Goal: Task Accomplishment & Management: Manage account settings

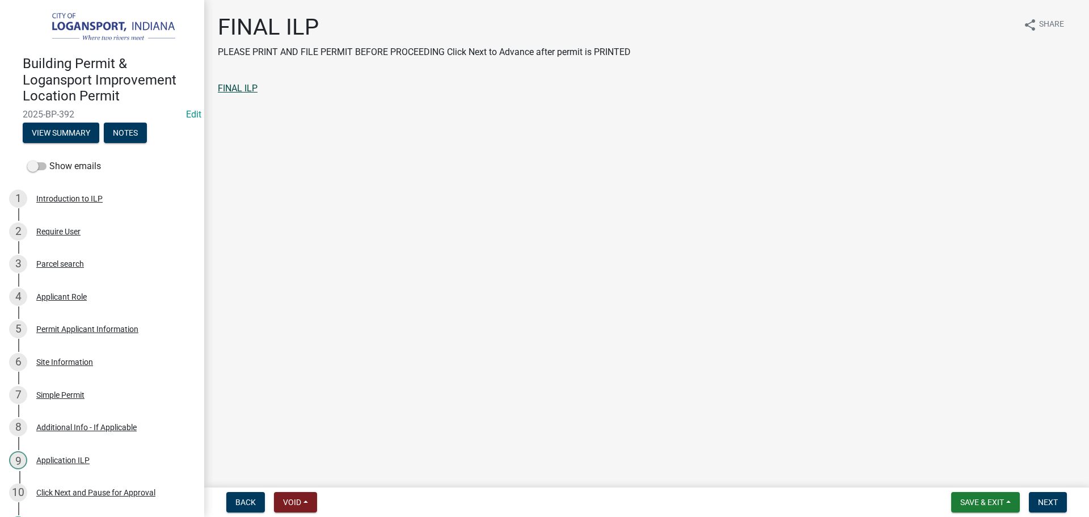
click at [251, 91] on link "FINAL ILP" at bounding box center [238, 88] width 40 height 11
click at [1051, 500] on span "Next" at bounding box center [1048, 501] width 20 height 9
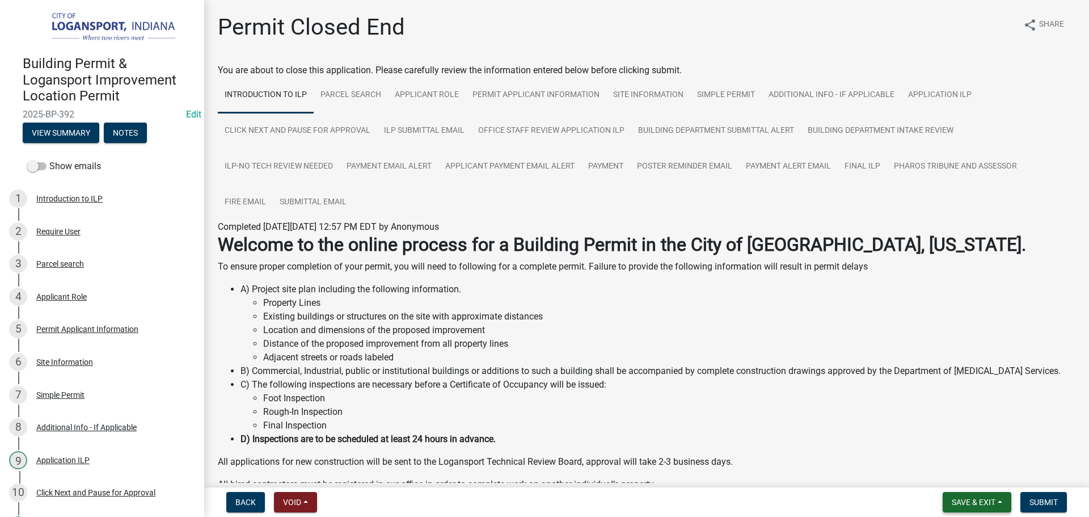
click at [971, 498] on span "Save & Exit" at bounding box center [974, 501] width 44 height 9
click at [1047, 508] on button "Submit" at bounding box center [1043, 502] width 47 height 20
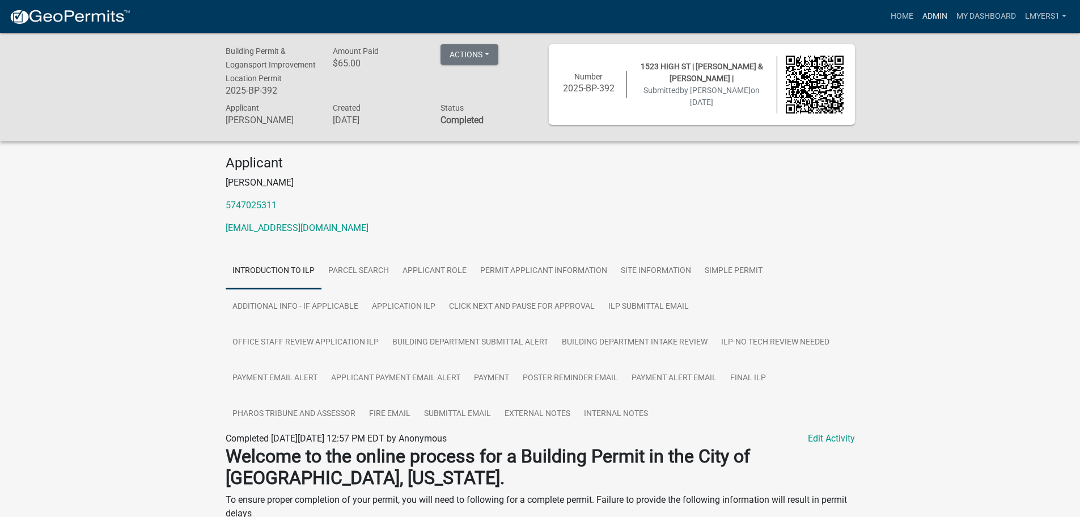
click at [935, 16] on link "Admin" at bounding box center [935, 17] width 34 height 22
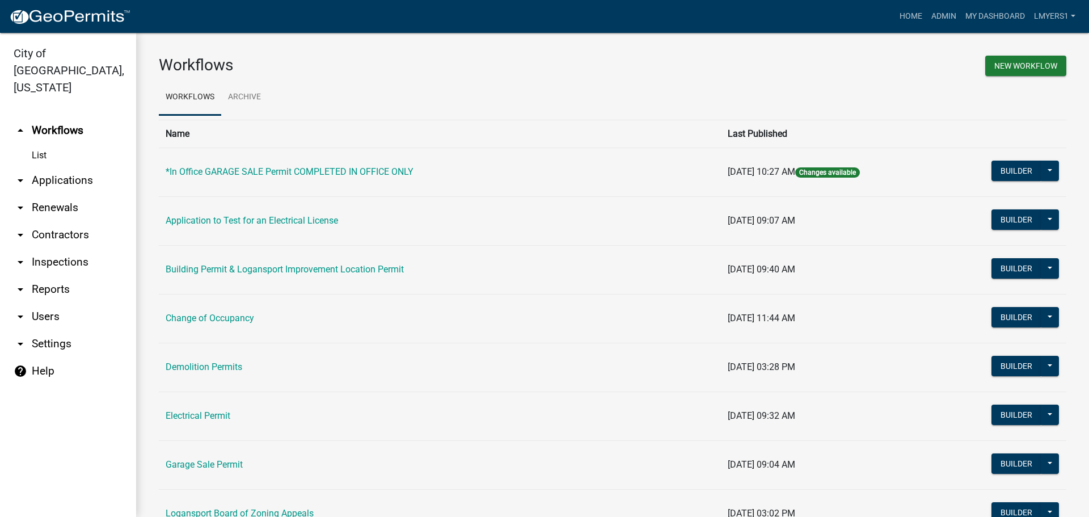
click at [61, 167] on link "arrow_drop_down Applications" at bounding box center [68, 180] width 136 height 27
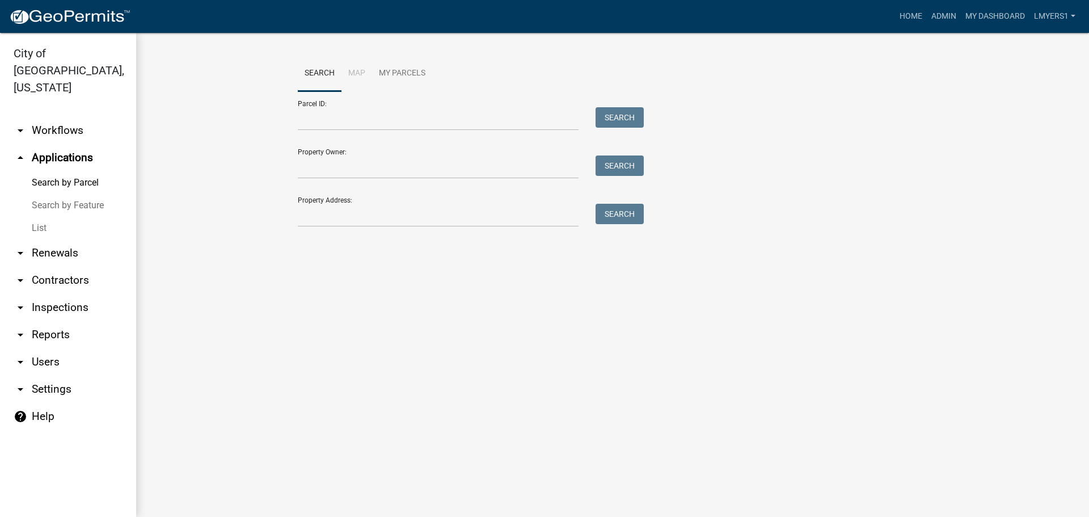
click at [39, 217] on link "List" at bounding box center [68, 228] width 136 height 23
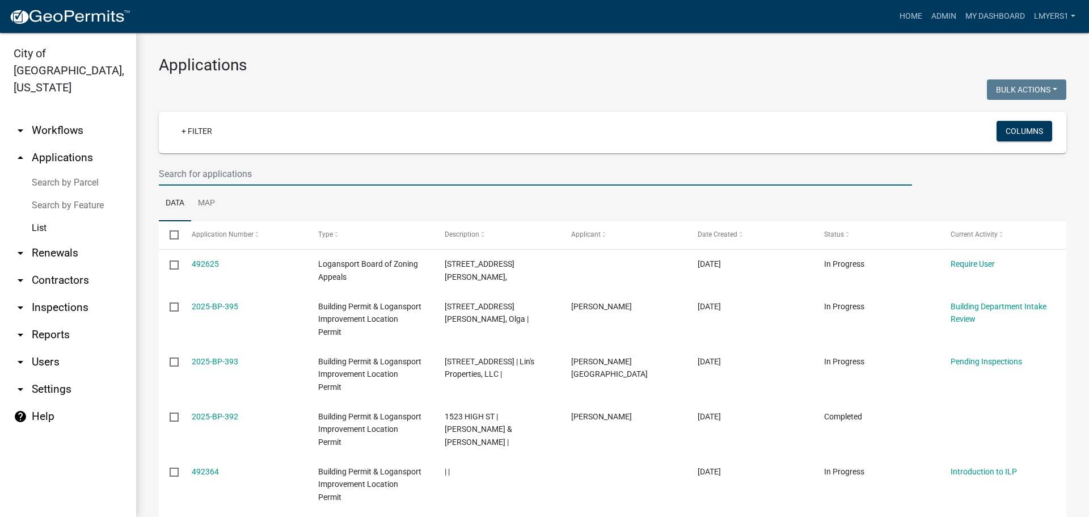
click at [197, 169] on input "text" at bounding box center [535, 173] width 753 height 23
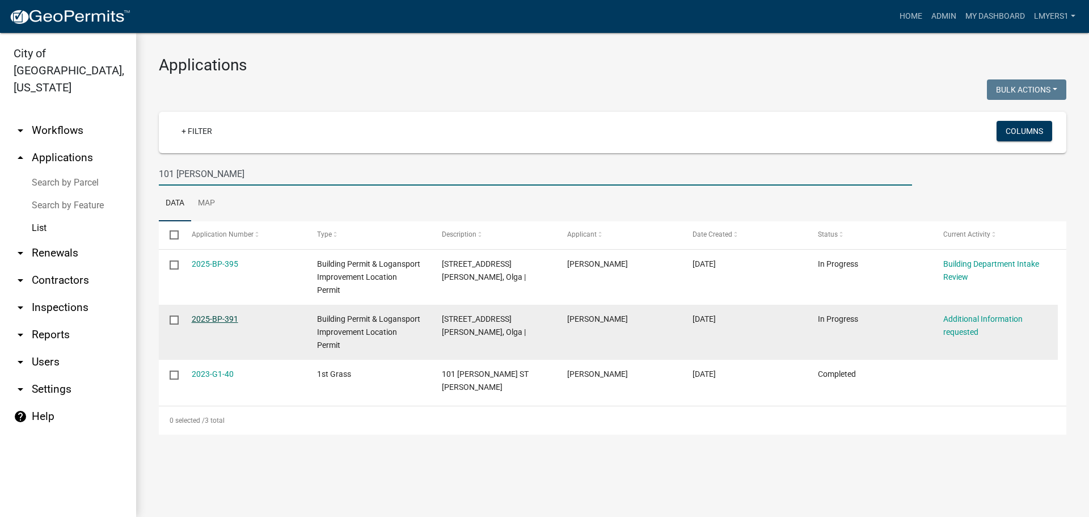
type input "101 Seyb"
click at [201, 316] on link "2025-BP-391" at bounding box center [215, 318] width 47 height 9
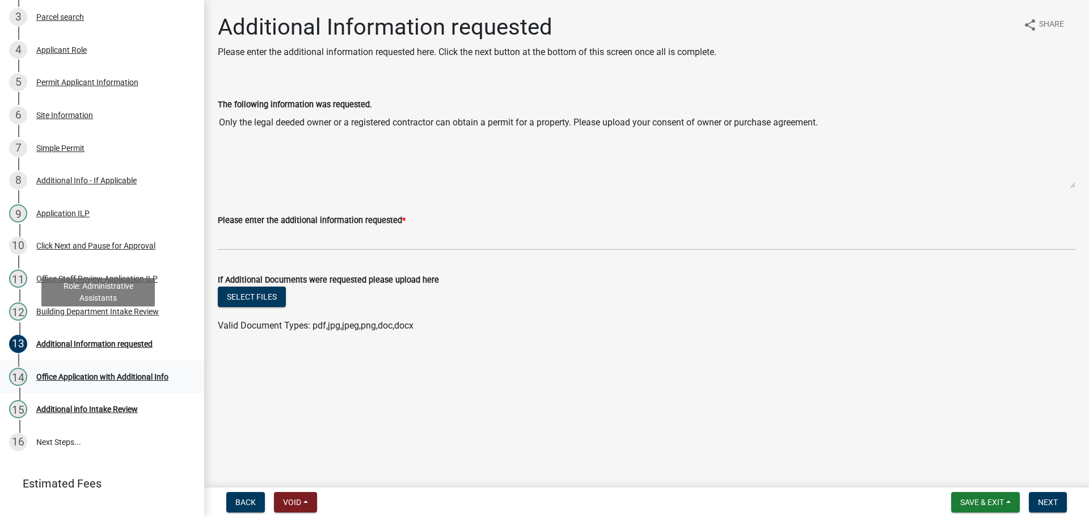
scroll to position [292, 0]
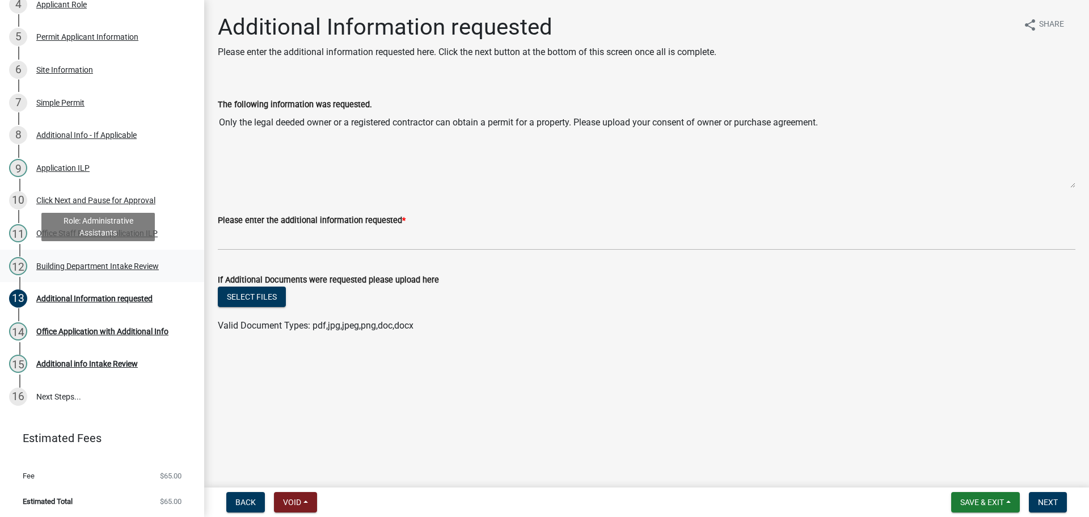
click at [105, 269] on div "12 Building Department Intake Review" at bounding box center [97, 266] width 177 height 18
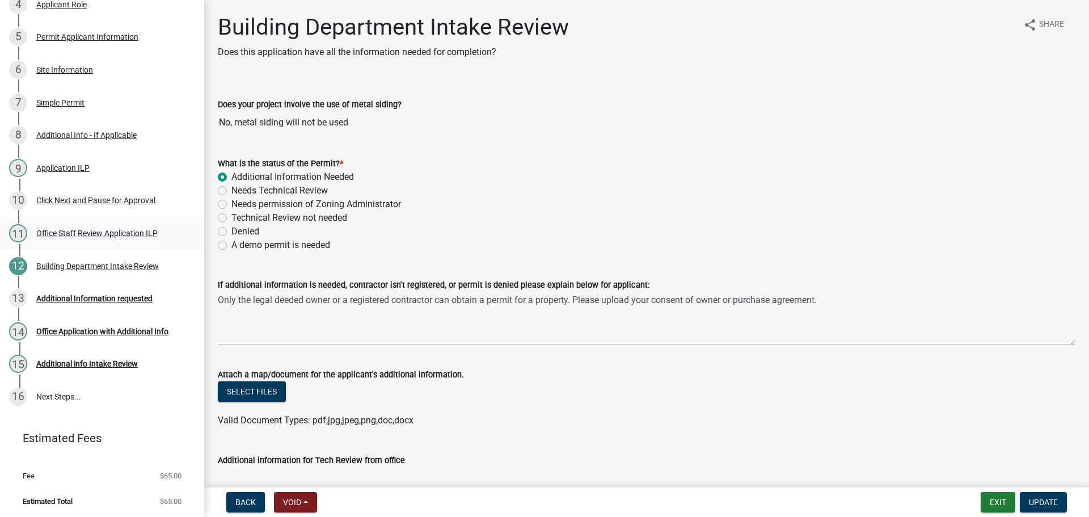
click at [100, 231] on div "Office Staff Review Application ILP" at bounding box center [96, 233] width 121 height 8
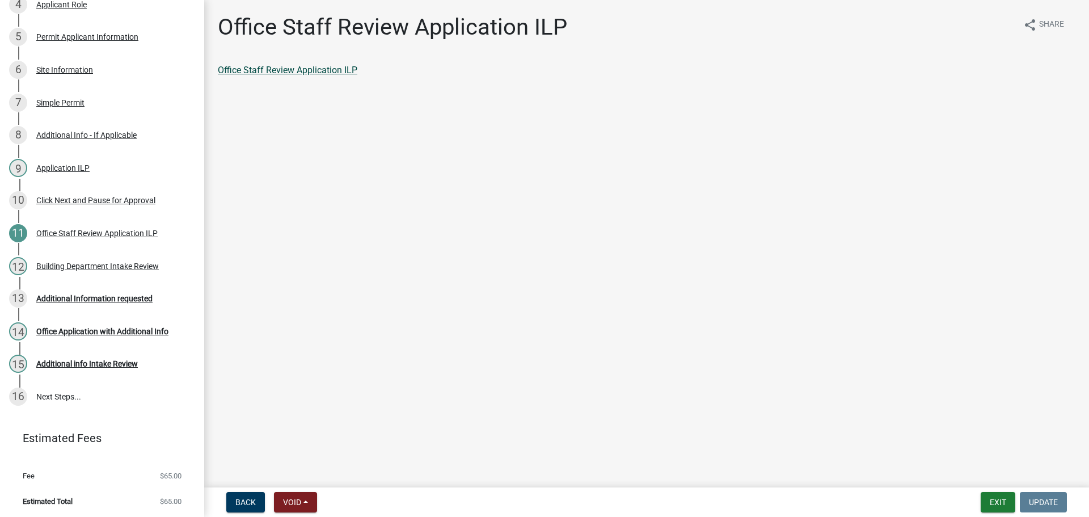
click at [290, 69] on link "Office Staff Review Application ILP" at bounding box center [288, 70] width 140 height 11
click at [119, 299] on div "Additional Information requested" at bounding box center [94, 298] width 116 height 8
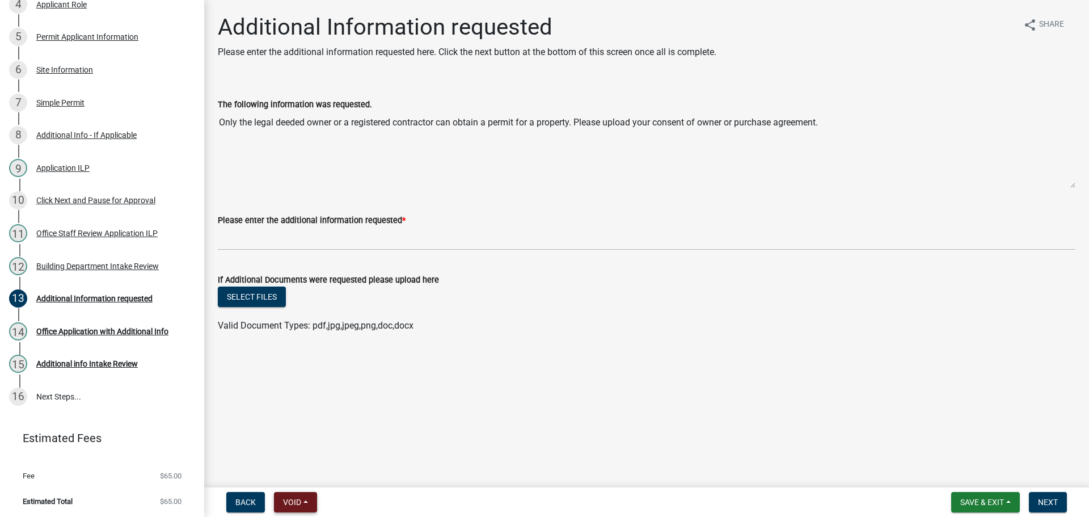
click at [286, 498] on span "Void" at bounding box center [292, 501] width 18 height 9
click at [306, 466] on button "Void" at bounding box center [319, 472] width 91 height 27
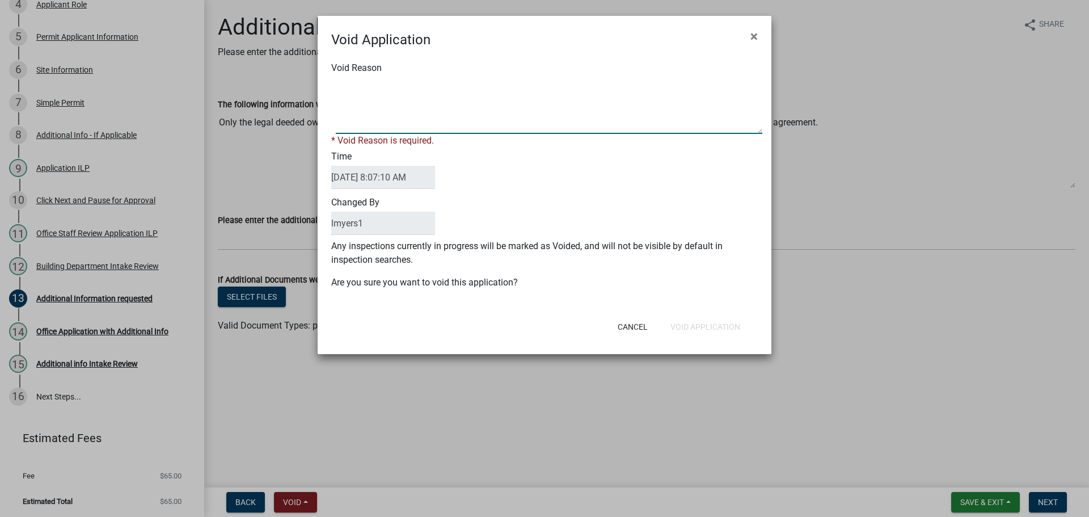
click at [384, 113] on textarea "Void Reason" at bounding box center [549, 105] width 426 height 57
type textarea "Applicant filled out a new application"
click at [684, 326] on div "Cancel Void Application" at bounding box center [619, 326] width 280 height 29
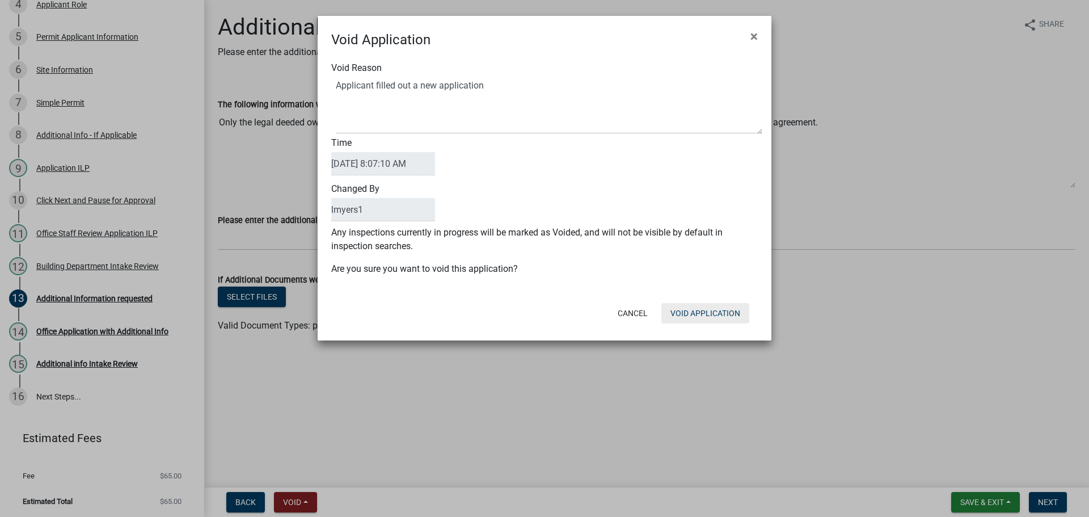
click at [692, 317] on button "Void Application" at bounding box center [705, 313] width 88 height 20
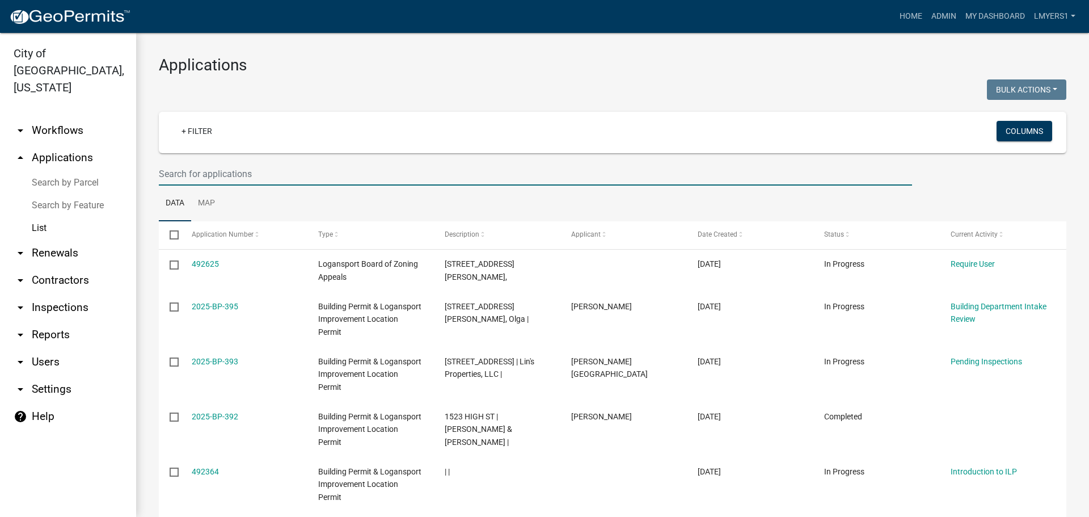
click at [454, 167] on input "text" at bounding box center [535, 173] width 753 height 23
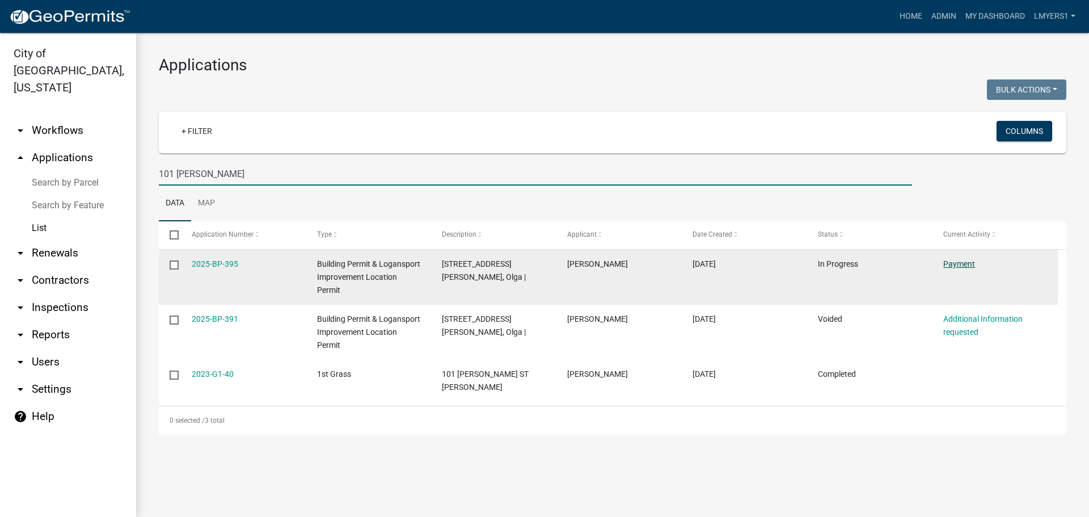
type input "101 Seybold"
click at [961, 260] on link "Payment" at bounding box center [959, 263] width 32 height 9
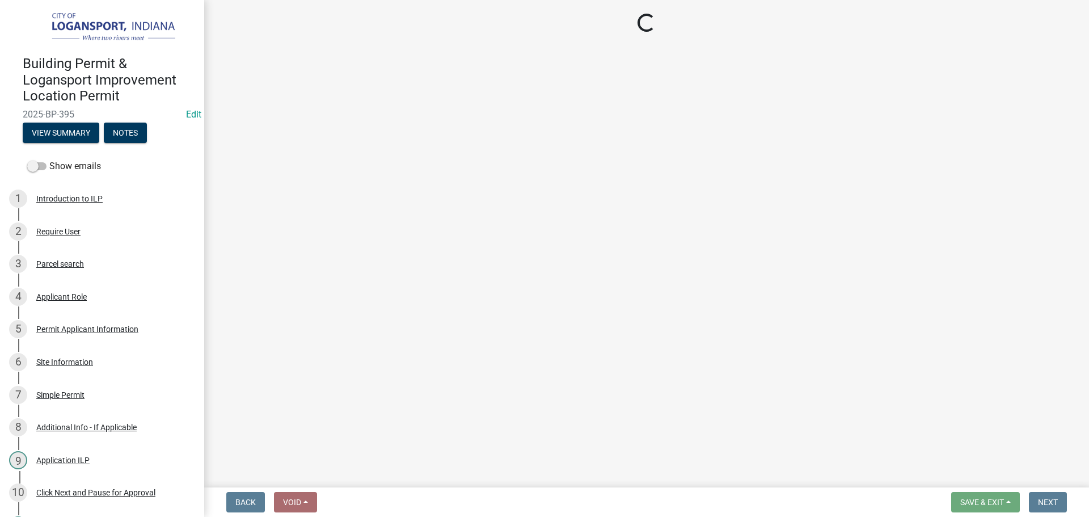
select select "3: 3"
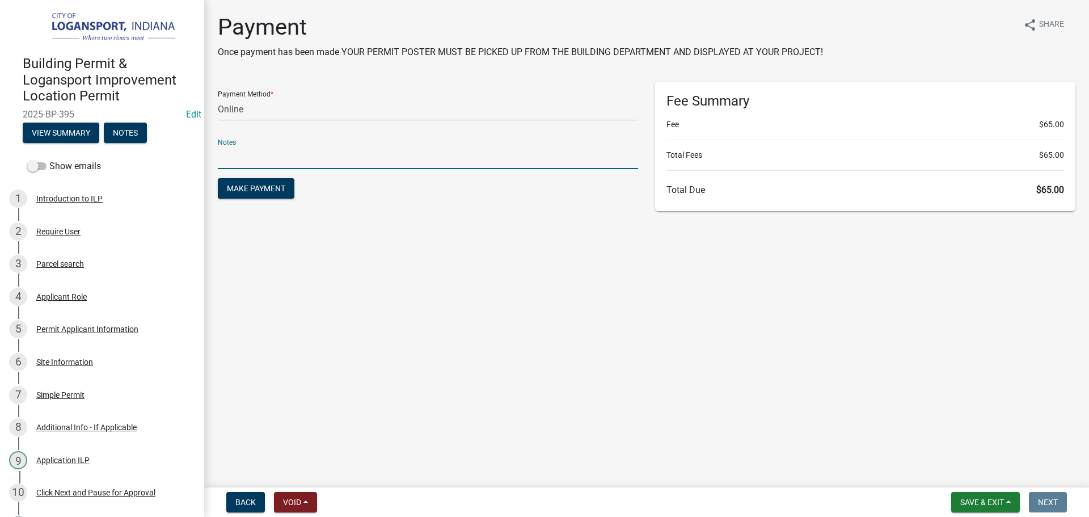
click at [265, 159] on input "text" at bounding box center [428, 157] width 420 height 23
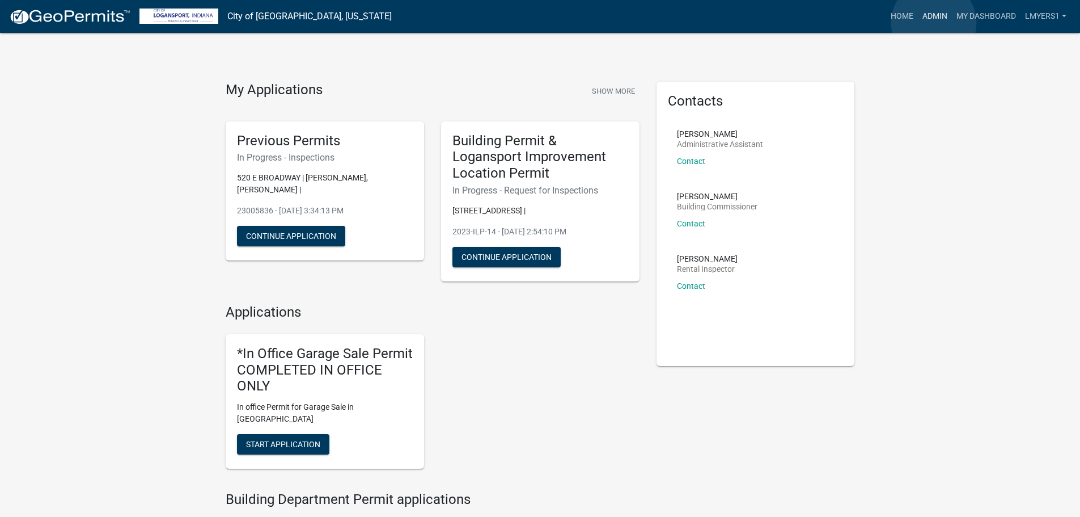
click at [934, 23] on link "Admin" at bounding box center [935, 17] width 34 height 22
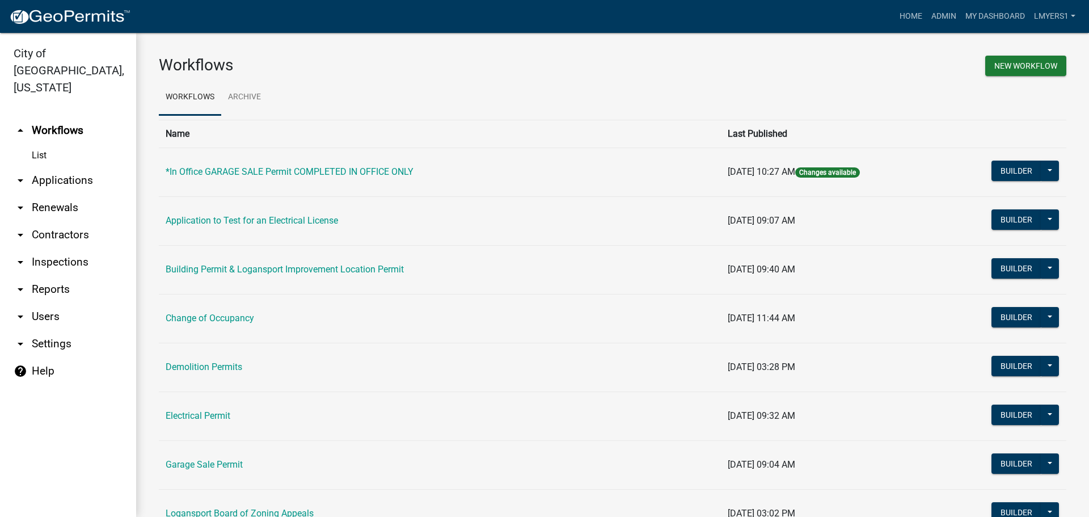
click at [85, 167] on link "arrow_drop_down Applications" at bounding box center [68, 180] width 136 height 27
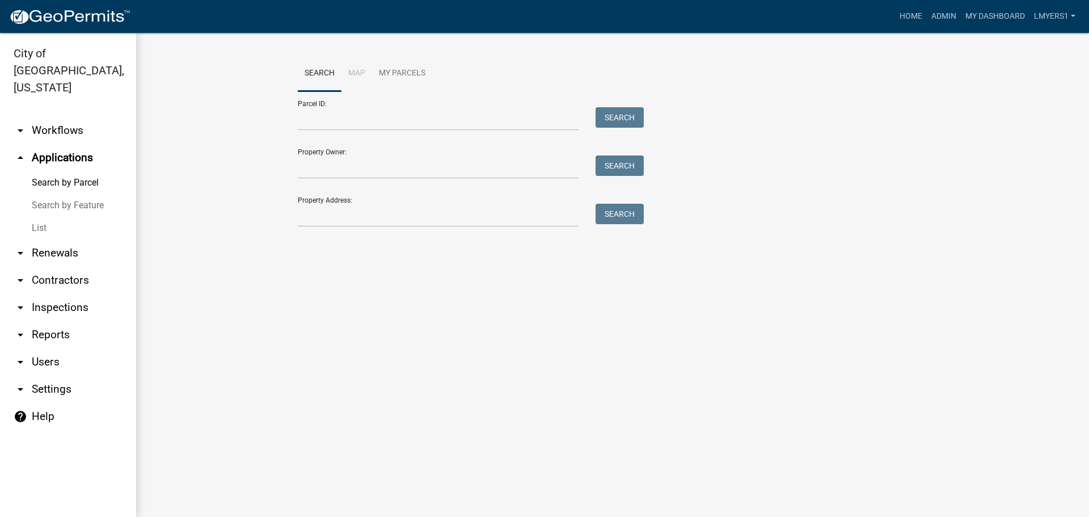
click at [42, 217] on link "List" at bounding box center [68, 228] width 136 height 23
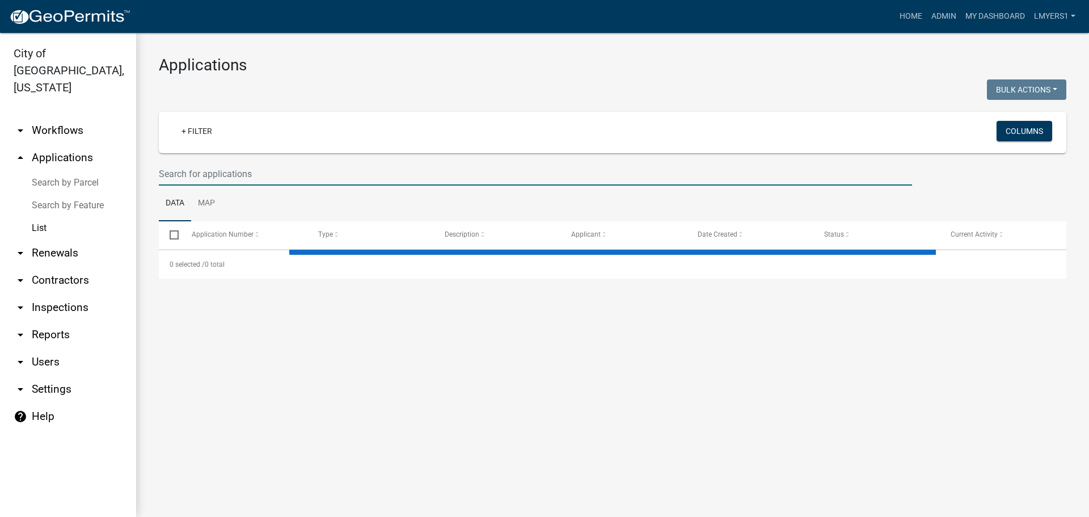
click at [229, 174] on input "text" at bounding box center [535, 173] width 753 height 23
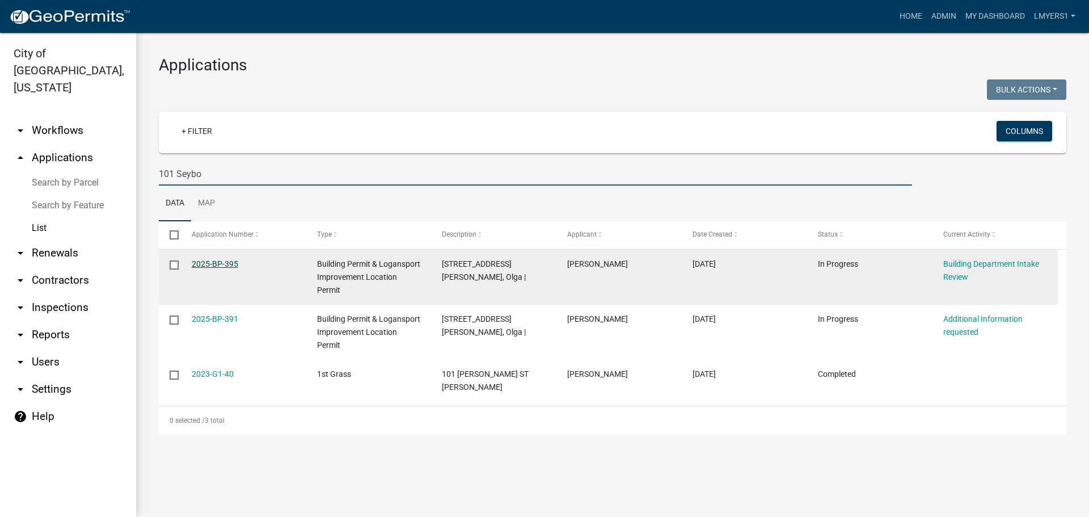
type input "101 Seybo"
click at [216, 266] on link "2025-BP-395" at bounding box center [215, 263] width 47 height 9
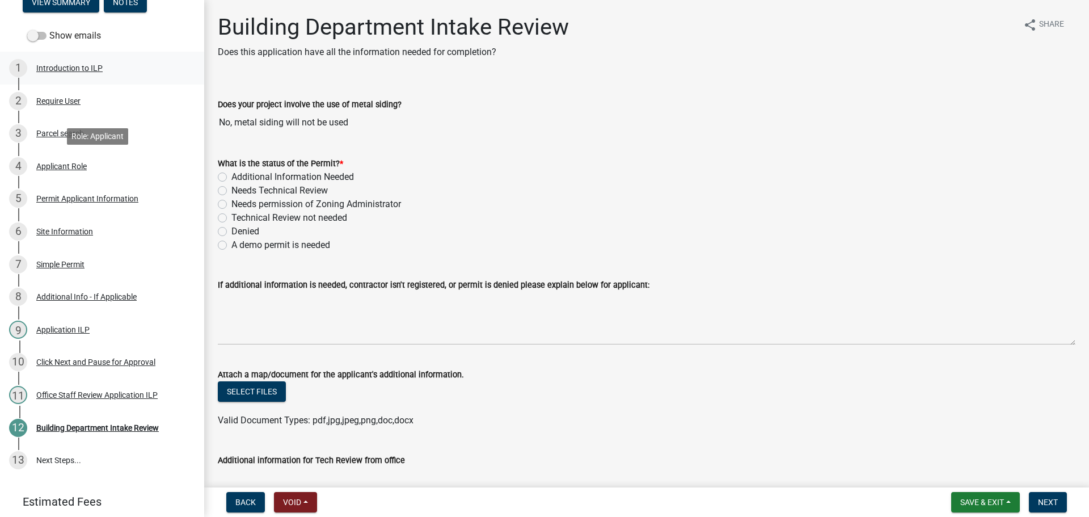
scroll to position [168, 0]
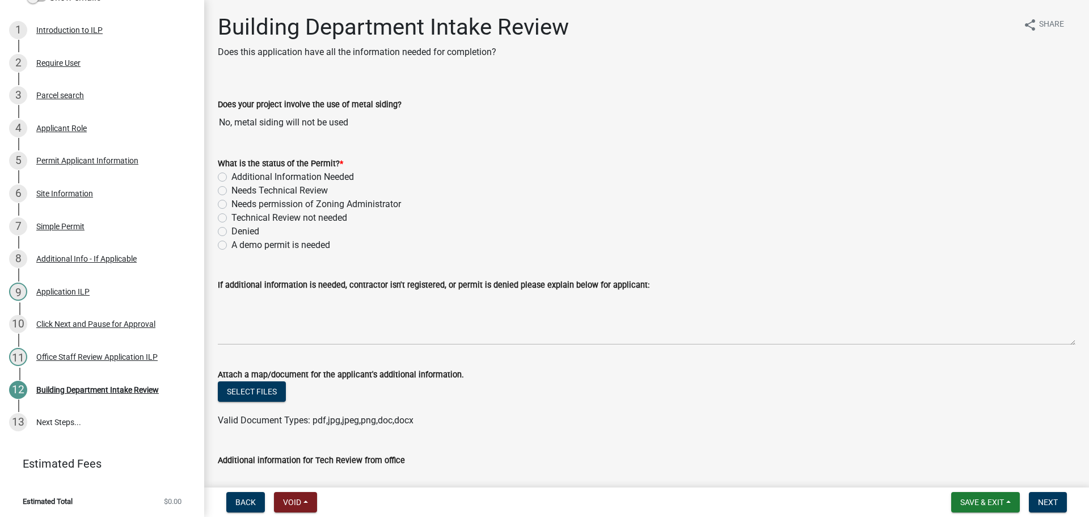
click at [231, 192] on label "Needs Technical Review" at bounding box center [279, 191] width 96 height 14
click at [231, 191] on input "Needs Technical Review" at bounding box center [234, 187] width 7 height 7
radio input "true"
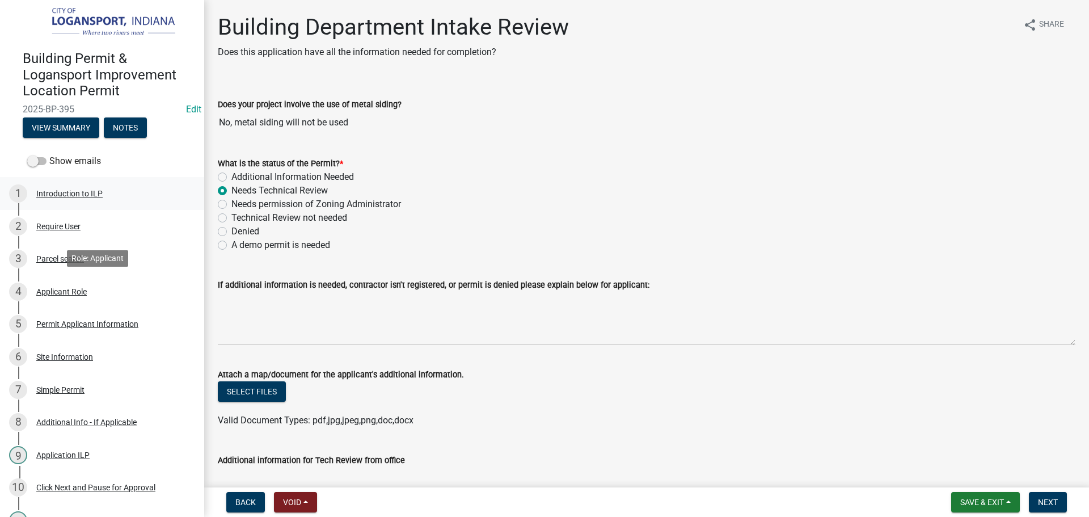
scroll to position [0, 0]
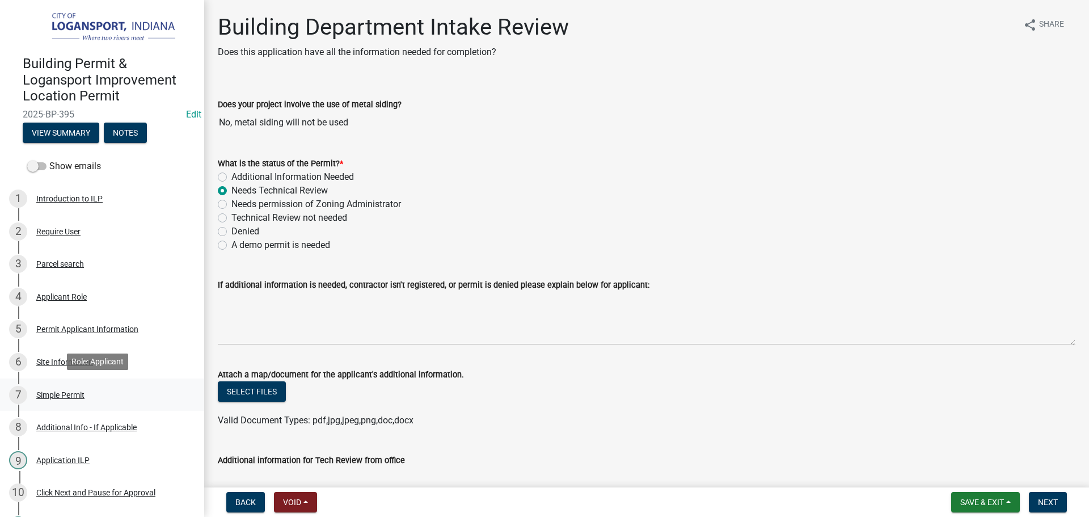
click at [64, 392] on div "Simple Permit" at bounding box center [60, 395] width 48 height 8
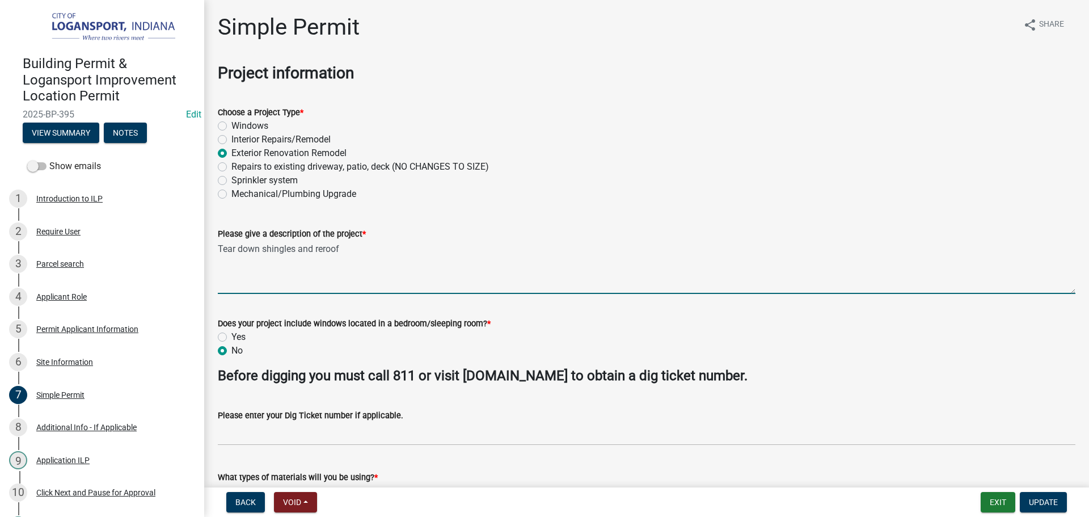
click at [253, 248] on textarea "Tear down shingles and reroof" at bounding box center [646, 266] width 857 height 53
type textarea "Tear off shingles and reroof"
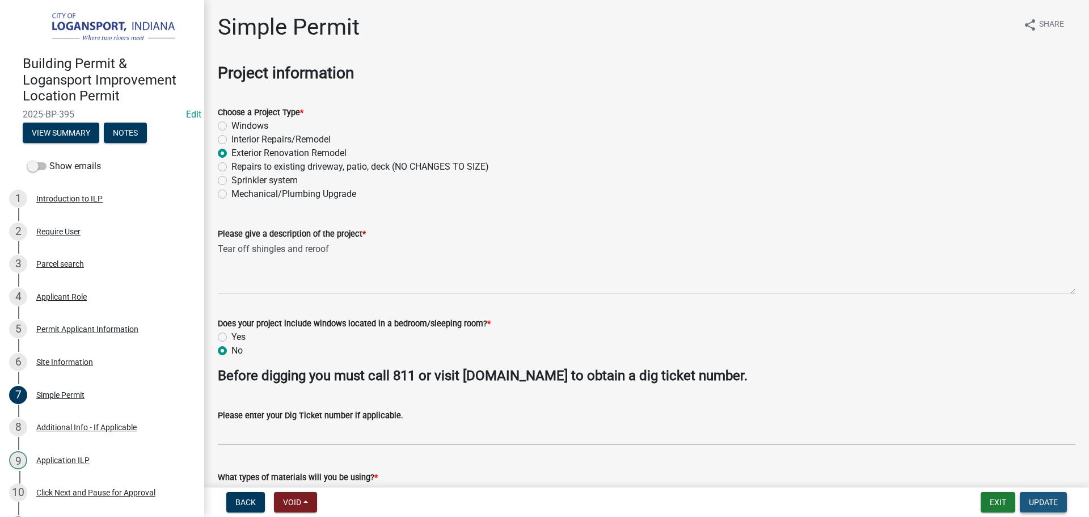
click at [1040, 499] on span "Update" at bounding box center [1043, 501] width 29 height 9
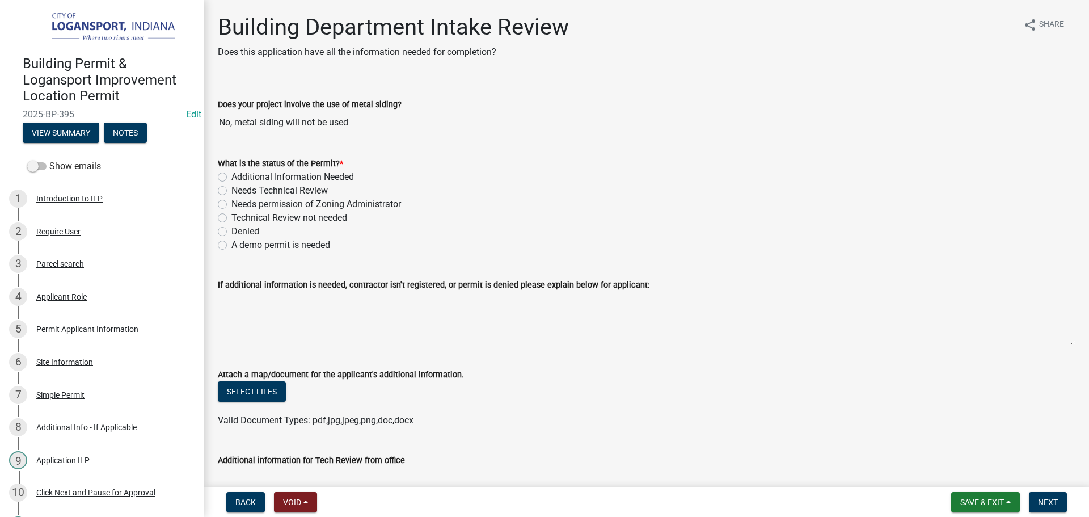
click at [231, 221] on label "Technical Review not needed" at bounding box center [289, 218] width 116 height 14
click at [231, 218] on input "Technical Review not needed" at bounding box center [234, 214] width 7 height 7
radio input "true"
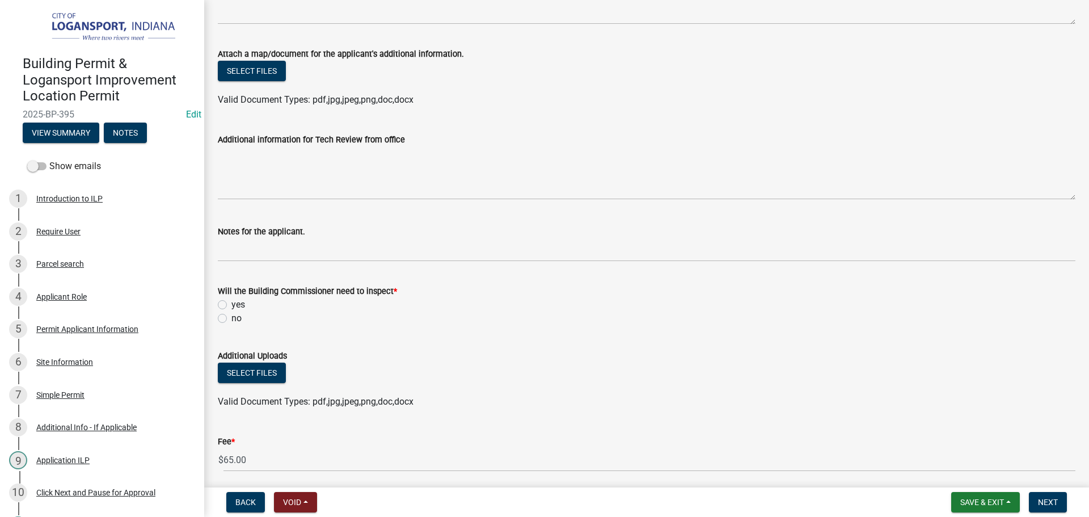
scroll to position [340, 0]
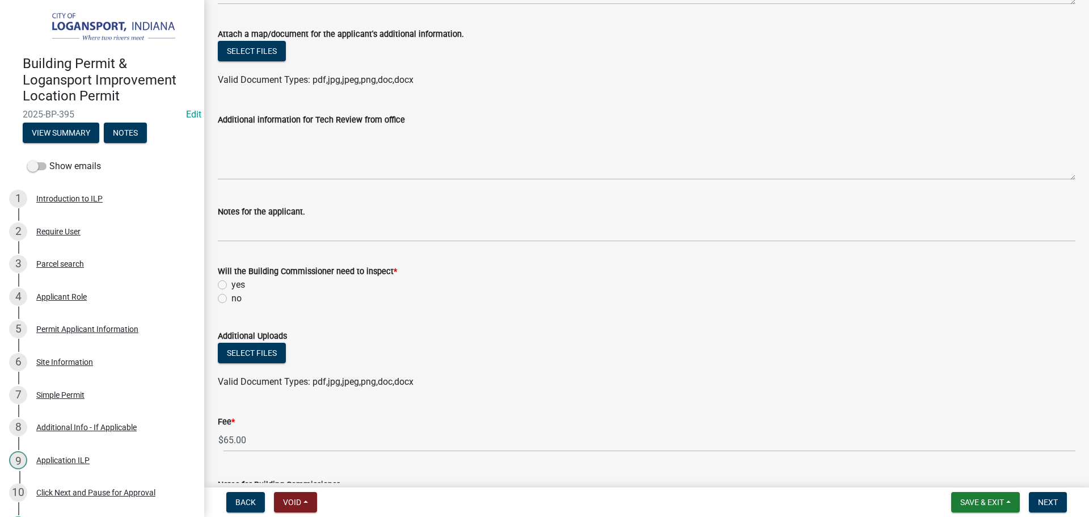
click at [231, 300] on label "no" at bounding box center [236, 298] width 10 height 14
click at [231, 299] on input "no" at bounding box center [234, 294] width 7 height 7
radio input "true"
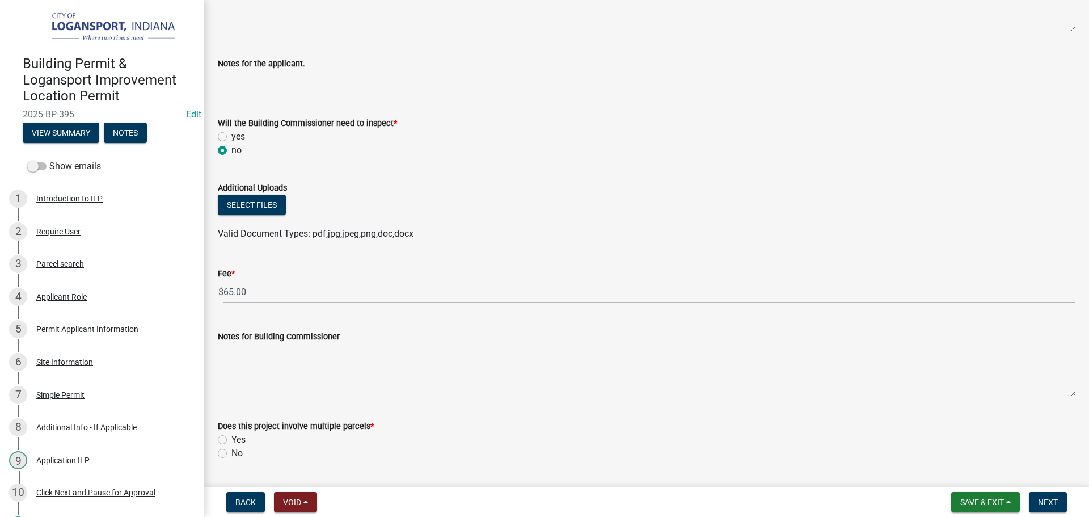
scroll to position [585, 0]
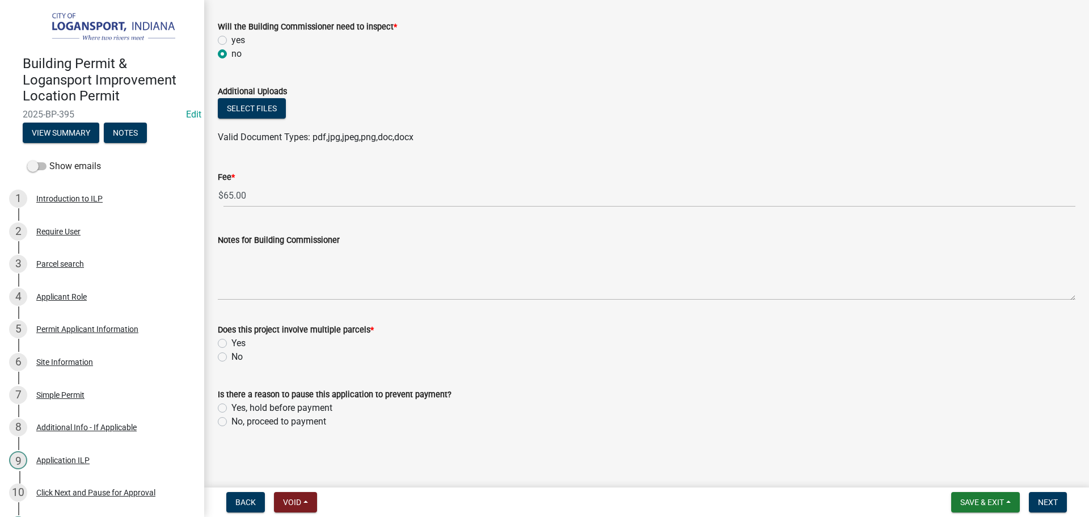
click at [229, 354] on div "No" at bounding box center [646, 357] width 857 height 14
click at [231, 356] on label "No" at bounding box center [236, 357] width 11 height 14
click at [231, 356] on input "No" at bounding box center [234, 353] width 7 height 7
radio input "true"
click at [231, 420] on label "No, proceed to payment" at bounding box center [278, 422] width 95 height 14
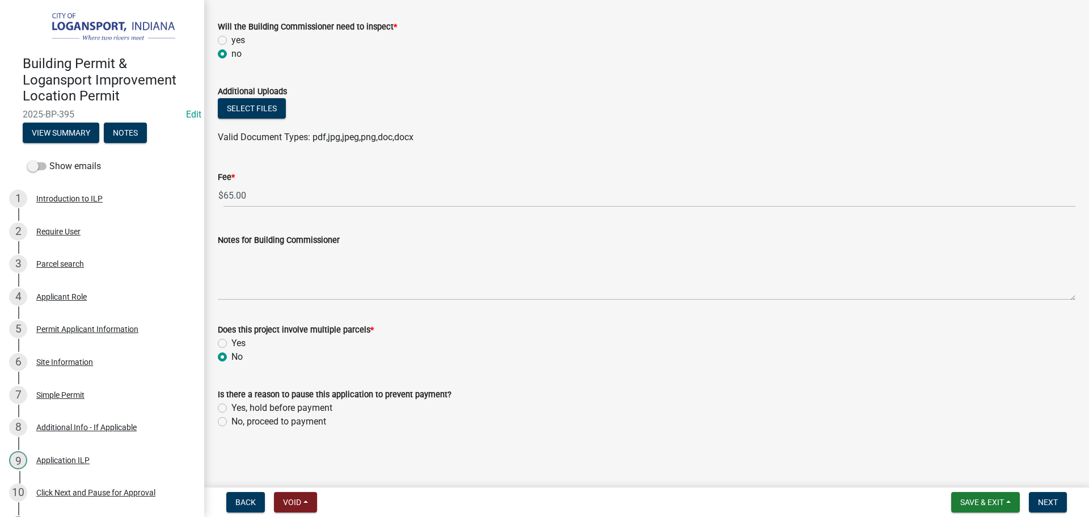
click at [231, 420] on input "No, proceed to payment" at bounding box center [234, 418] width 7 height 7
radio input "true"
click at [1046, 505] on span "Next" at bounding box center [1048, 501] width 20 height 9
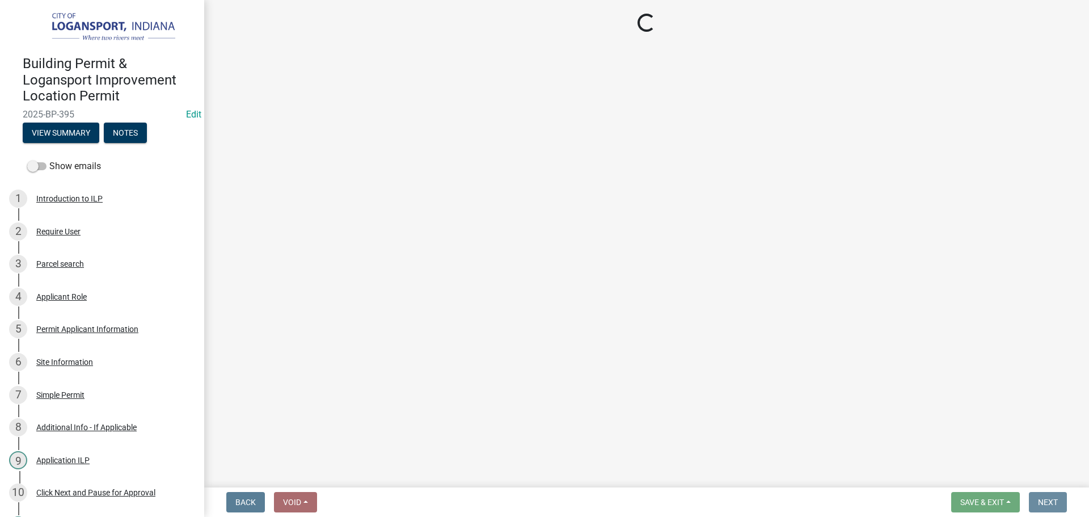
scroll to position [0, 0]
select select "3: 3"
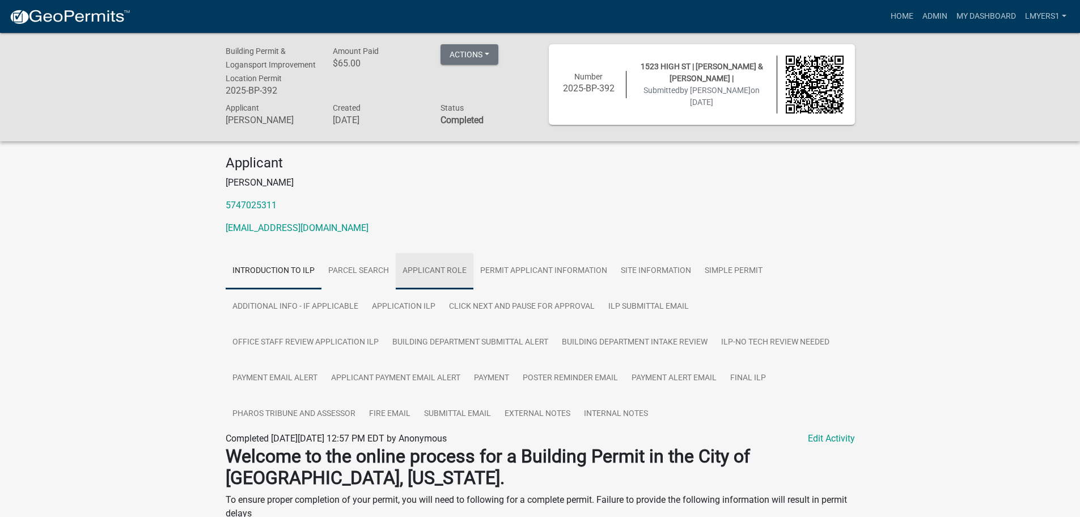
click at [415, 268] on link "Applicant Role" at bounding box center [435, 271] width 78 height 36
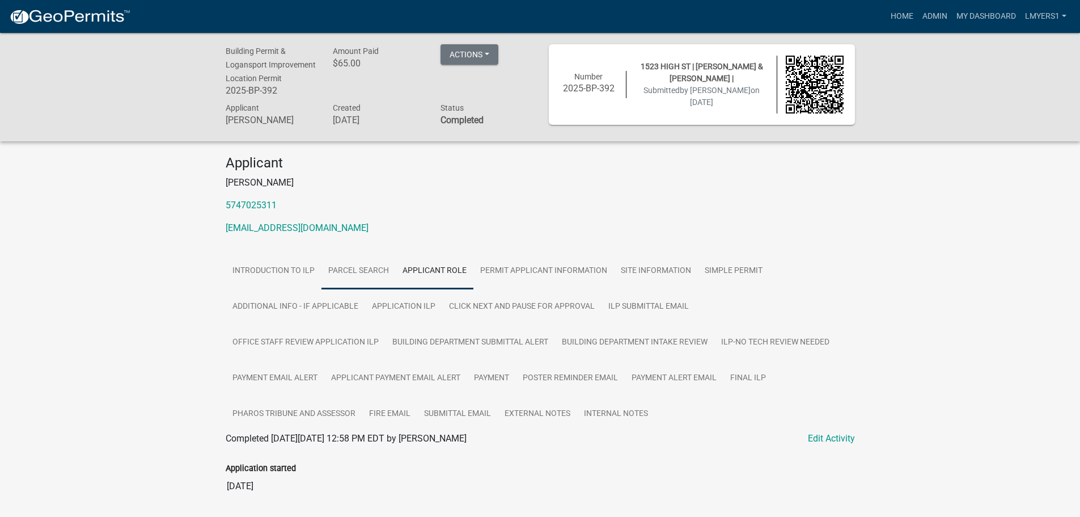
click at [347, 270] on link "Parcel search" at bounding box center [359, 271] width 74 height 36
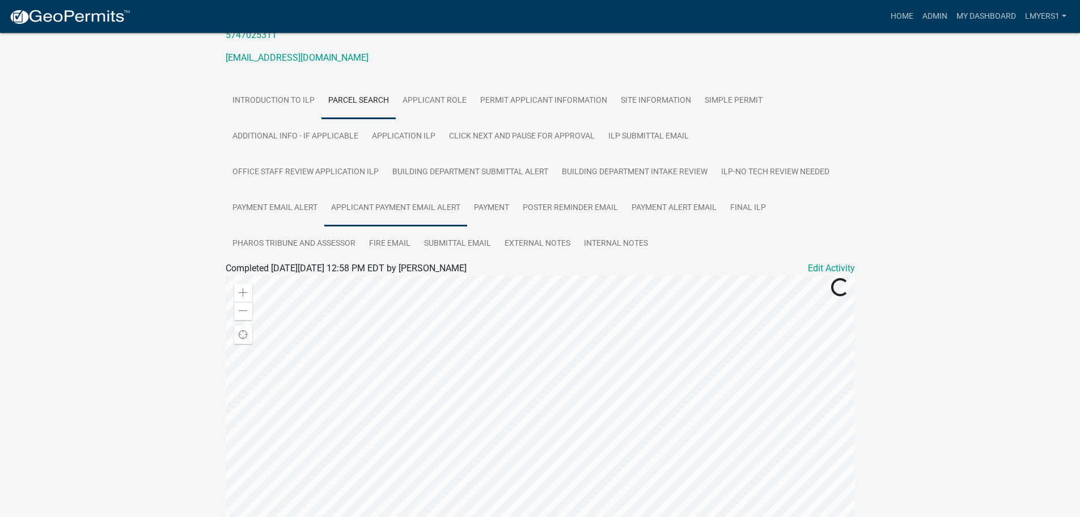
scroll to position [113, 0]
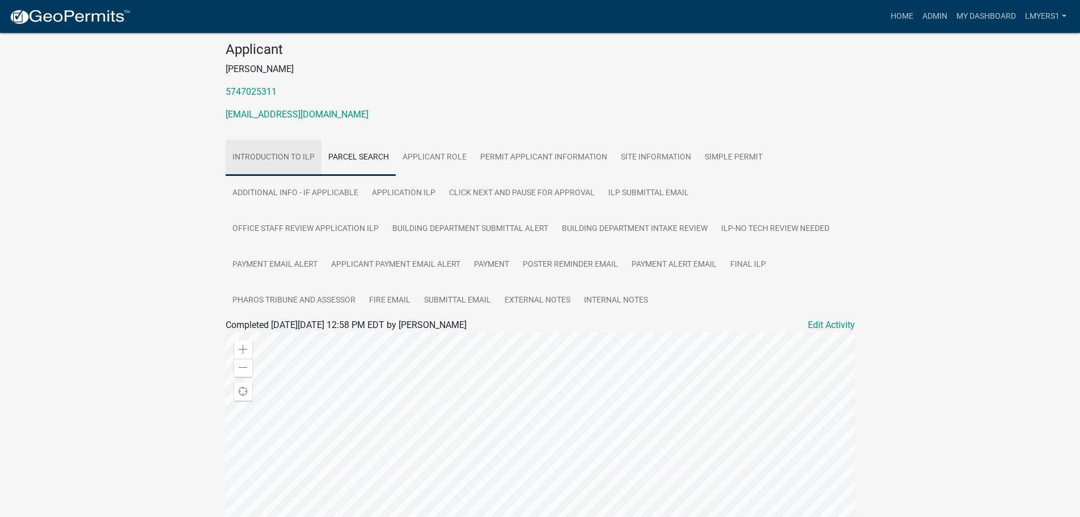
click at [281, 160] on link "Introduction to ILP" at bounding box center [274, 158] width 96 height 36
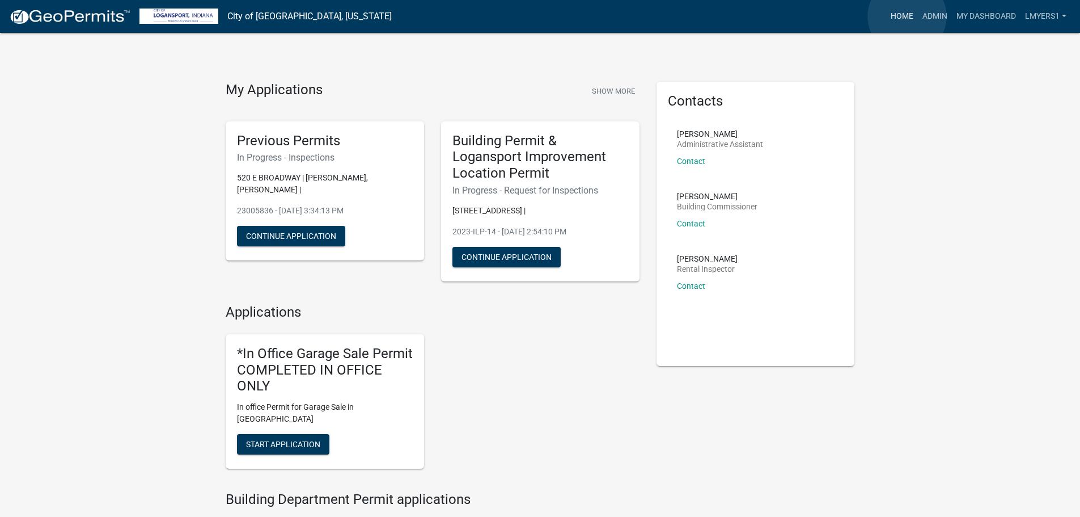
click at [907, 16] on link "Home" at bounding box center [902, 17] width 32 height 22
click at [937, 18] on link "Admin" at bounding box center [935, 17] width 34 height 22
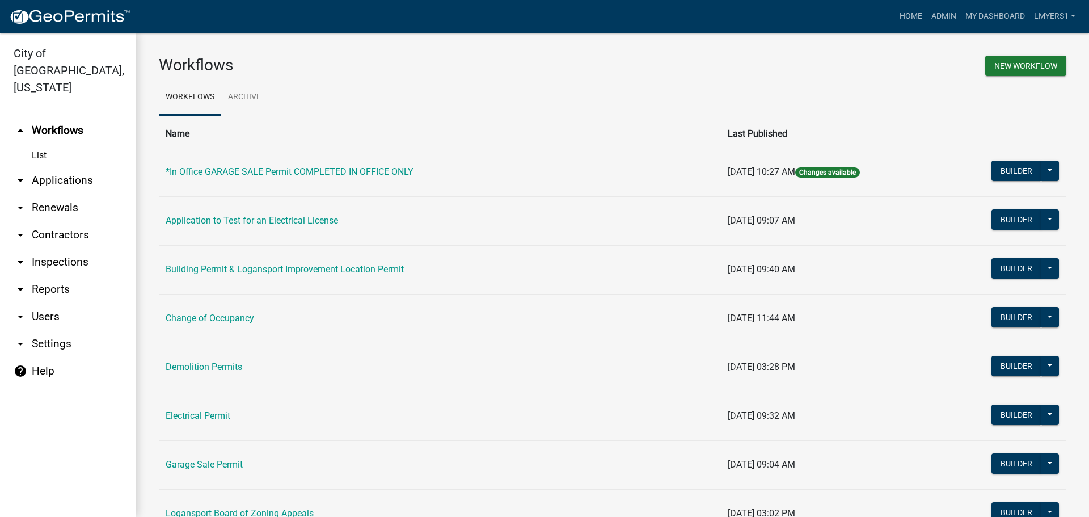
click at [73, 167] on link "arrow_drop_down Applications" at bounding box center [68, 180] width 136 height 27
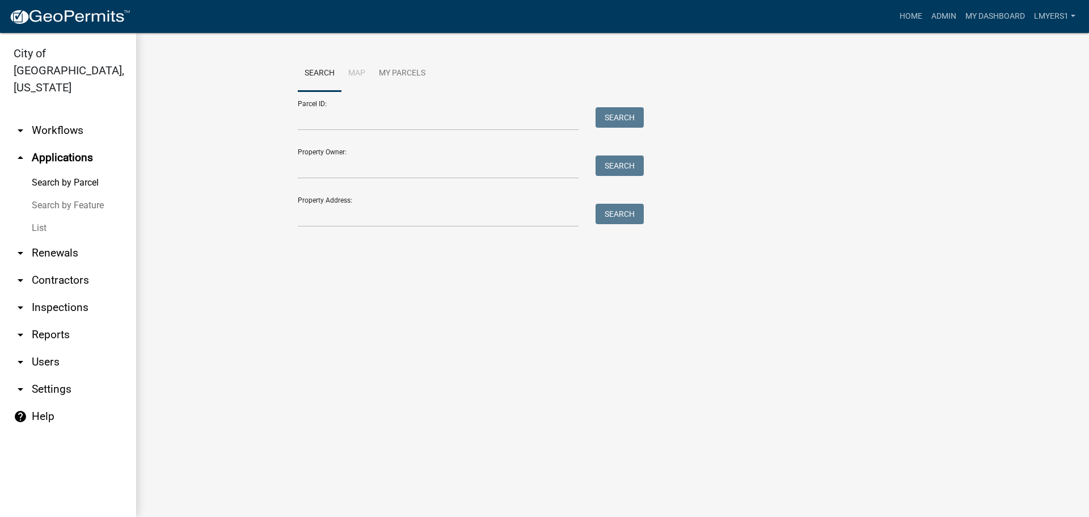
click at [45, 217] on link "List" at bounding box center [68, 228] width 136 height 23
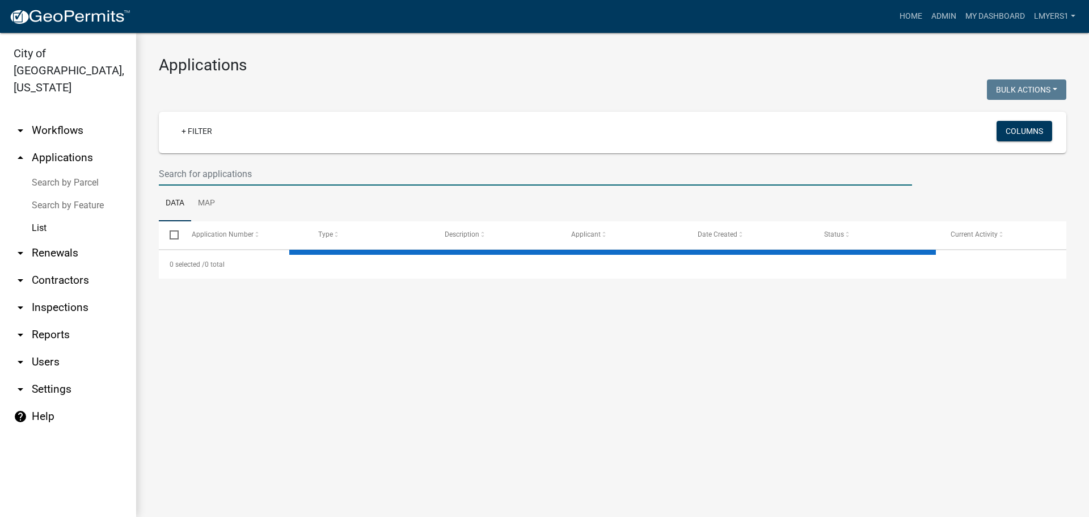
click at [201, 173] on input "text" at bounding box center [535, 173] width 753 height 23
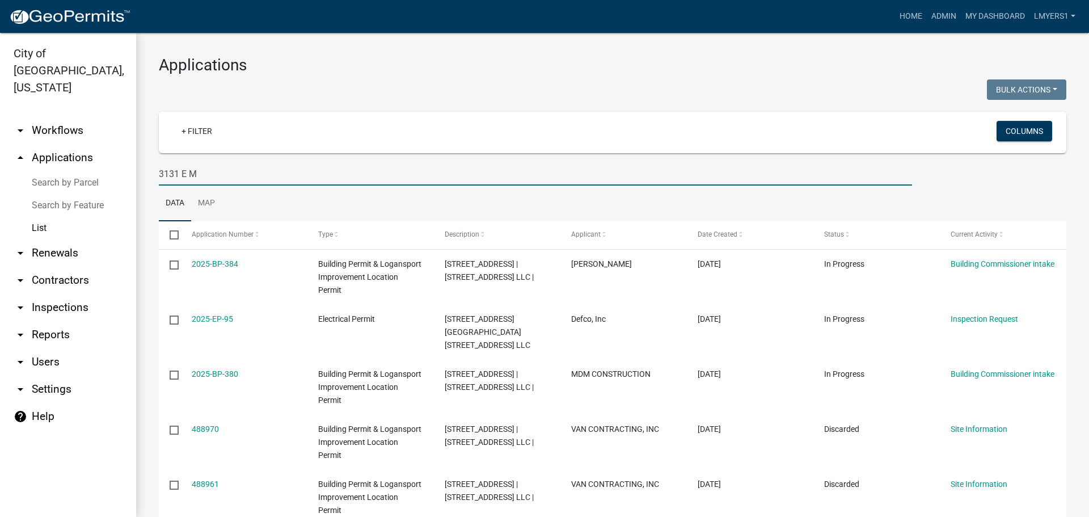
type input "3131 E M"
click at [267, 178] on input "3131 E M" at bounding box center [535, 173] width 753 height 23
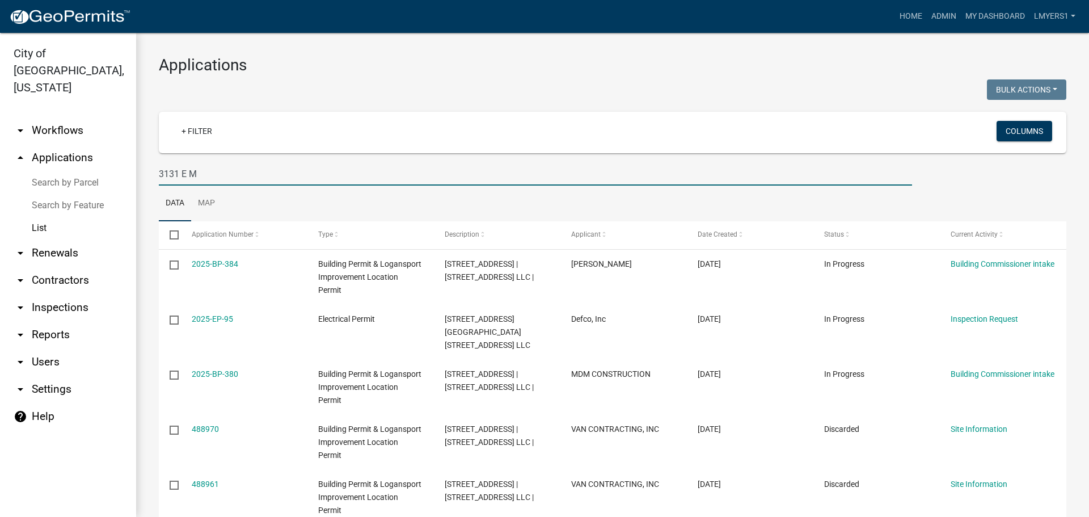
click at [267, 178] on input "3131 E M" at bounding box center [535, 173] width 753 height 23
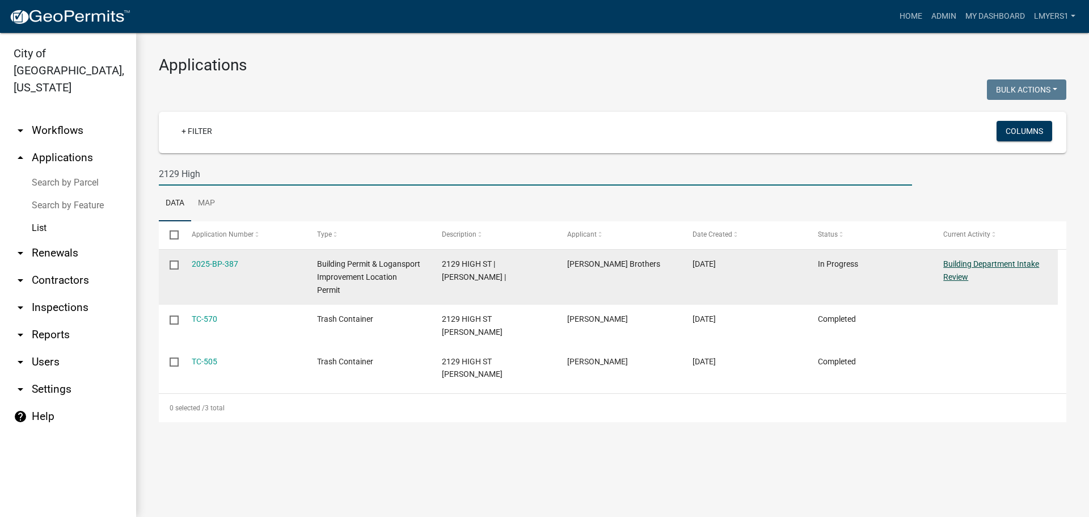
type input "2129 High"
click at [985, 265] on link "Building Department Intake Review" at bounding box center [991, 270] width 96 height 22
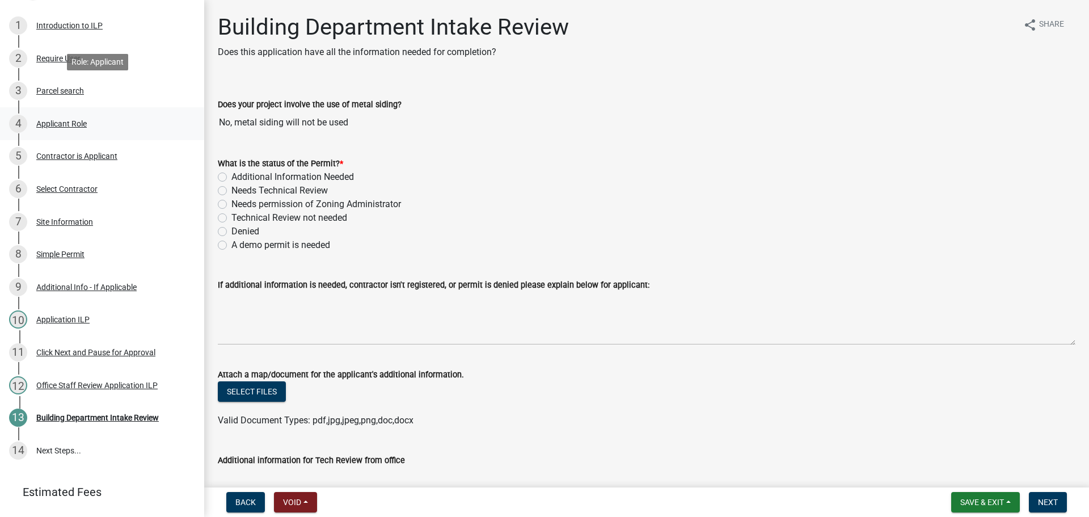
scroll to position [201, 0]
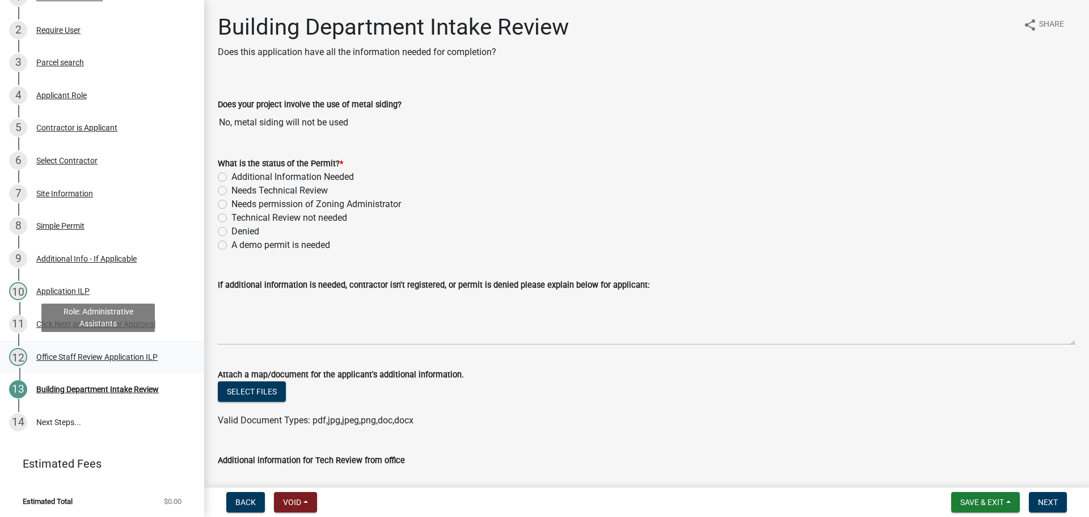
click at [96, 348] on div "12 Office Staff Review Application ILP" at bounding box center [97, 357] width 177 height 18
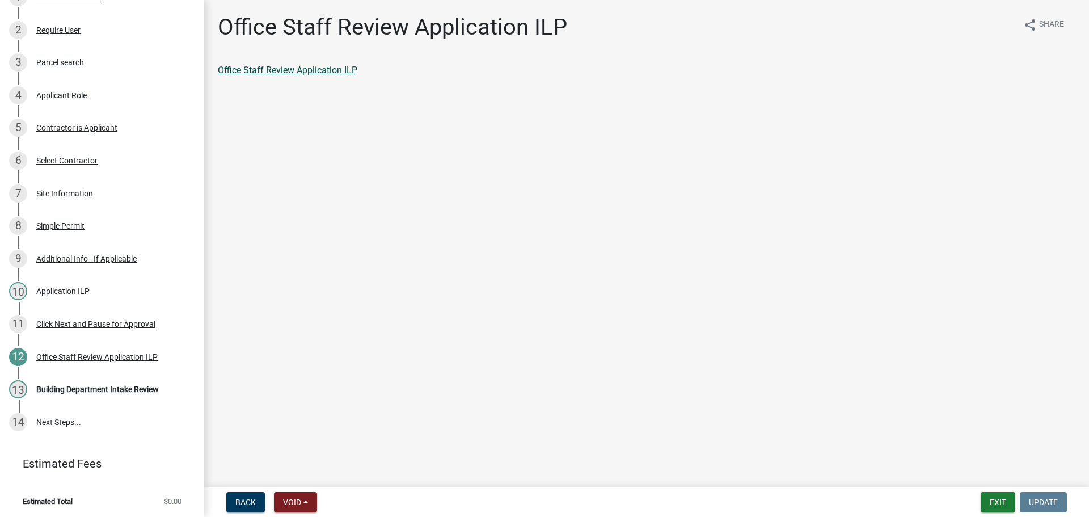
click at [285, 73] on link "Office Staff Review Application ILP" at bounding box center [288, 70] width 140 height 11
click at [97, 392] on div "13 Building Department Intake Review" at bounding box center [97, 389] width 177 height 18
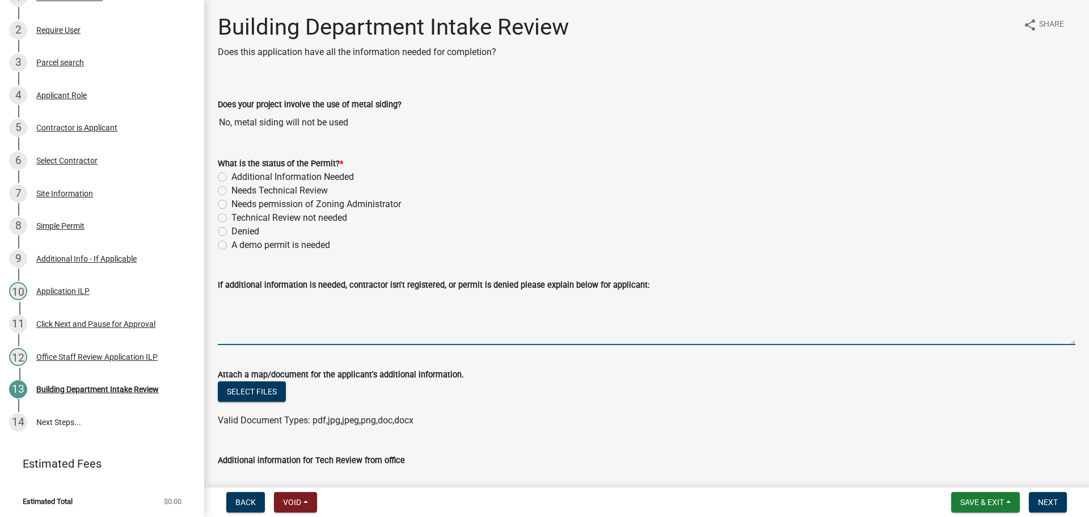
click at [255, 302] on textarea "If additional information is needed, contractor isn't registered, or permit is …" at bounding box center [646, 317] width 857 height 53
type textarea "You will need"
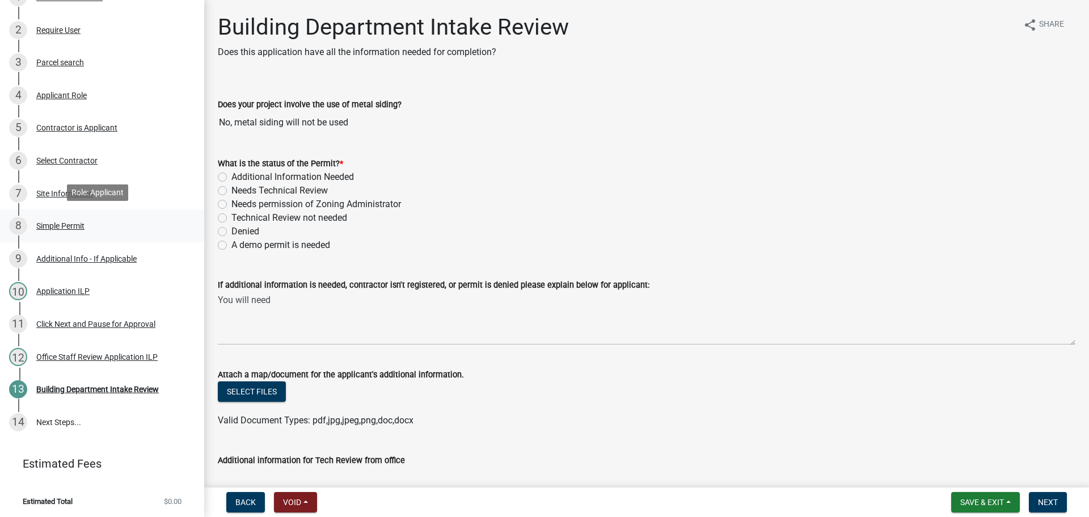
click at [70, 223] on div "Simple Permit" at bounding box center [60, 226] width 48 height 8
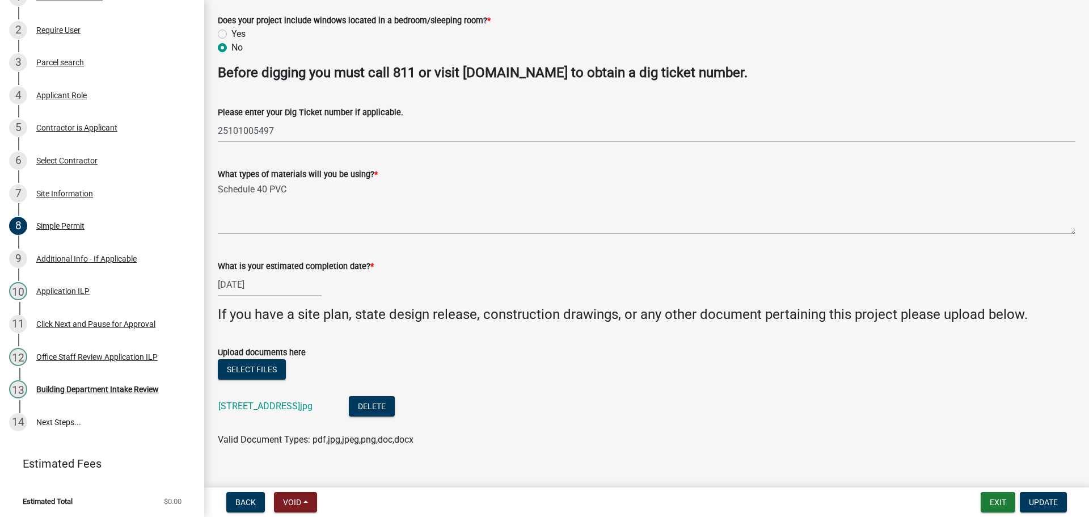
scroll to position [321, 0]
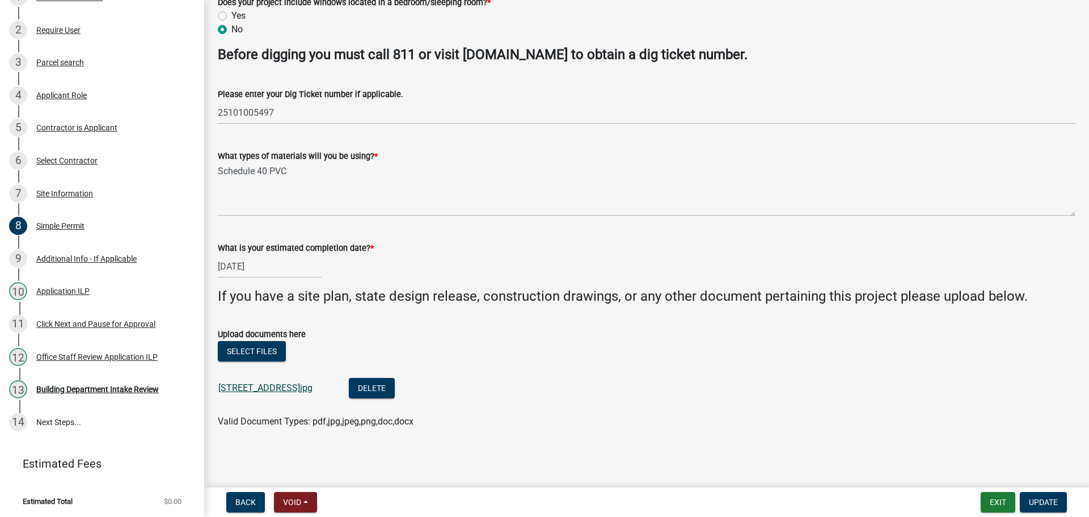
click at [263, 393] on div "2129 High St.jpg" at bounding box center [274, 389] width 112 height 23
click at [266, 387] on link "2129 High St.jpg" at bounding box center [265, 387] width 94 height 11
click at [104, 387] on div "Building Department Intake Review" at bounding box center [97, 389] width 122 height 8
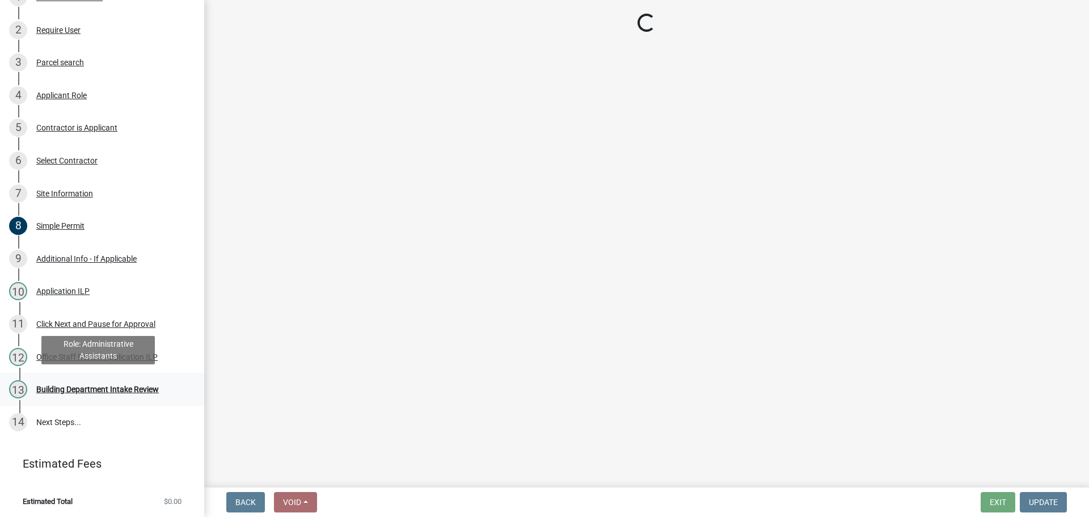
scroll to position [0, 0]
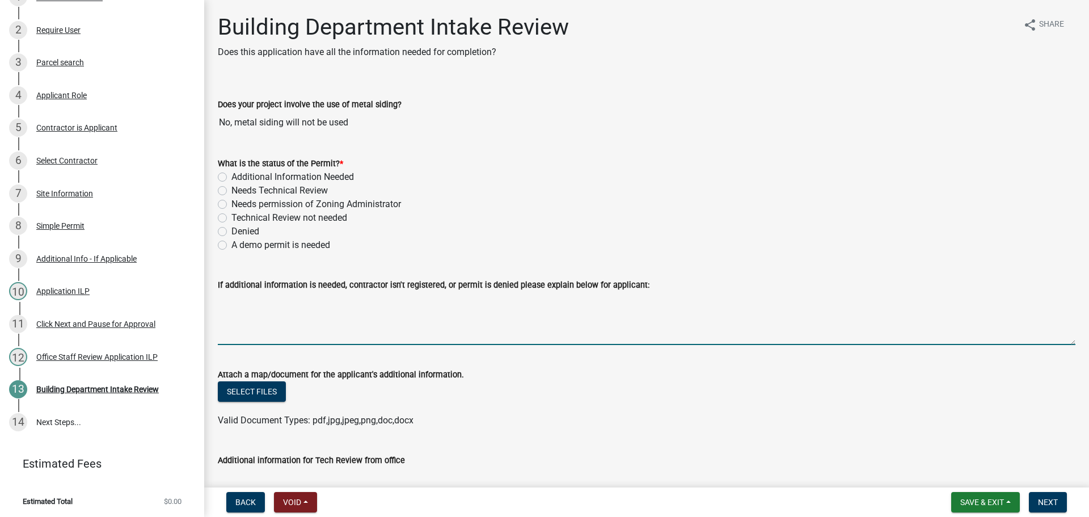
click at [227, 305] on textarea "If additional information is needed, contractor isn't registered, or permit is …" at bounding box center [646, 317] width 857 height 53
click at [875, 298] on textarea "You will need to obtain a curb/street cut permit from the Street department 574…" at bounding box center [646, 317] width 857 height 53
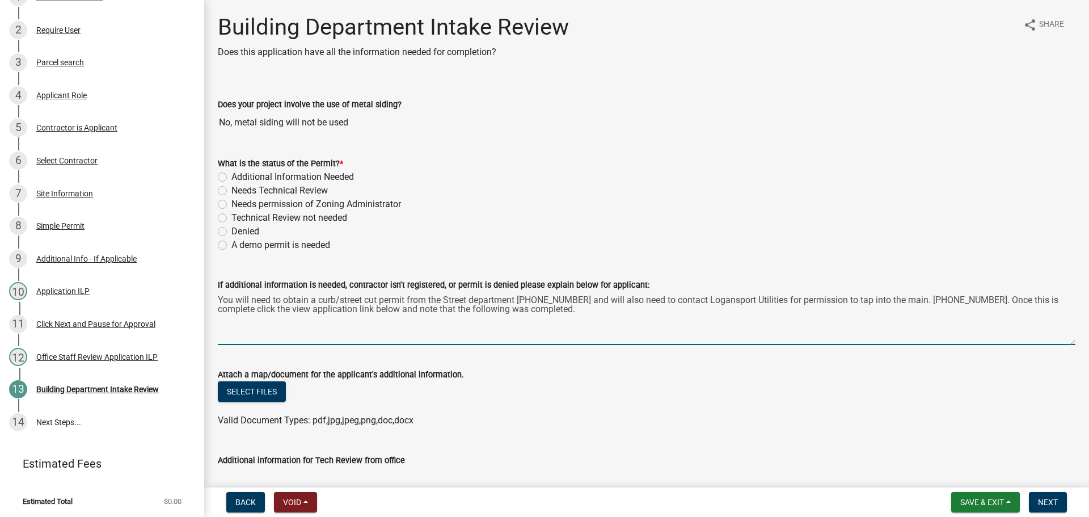
type textarea "You will need to obtain a curb/street cut permit from the Street department 574…"
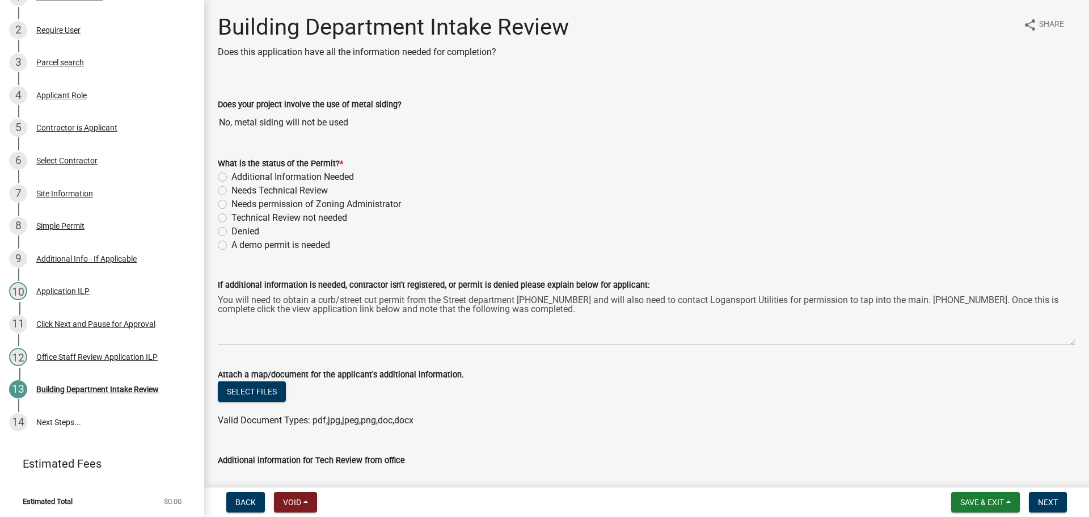
click at [231, 173] on label "Additional Information Needed" at bounding box center [292, 177] width 122 height 14
click at [231, 173] on input "Additional Information Needed" at bounding box center [234, 173] width 7 height 7
radio input "true"
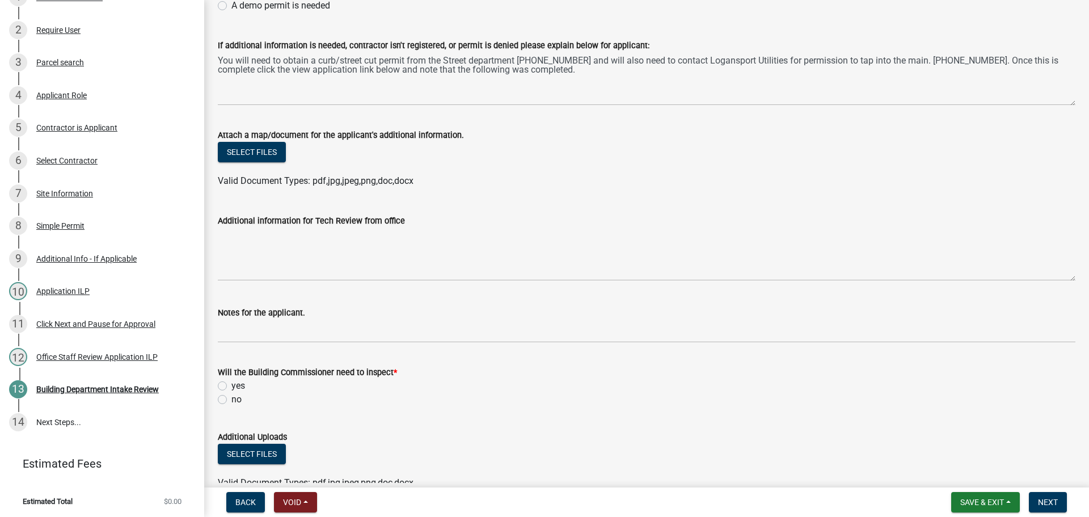
scroll to position [284, 0]
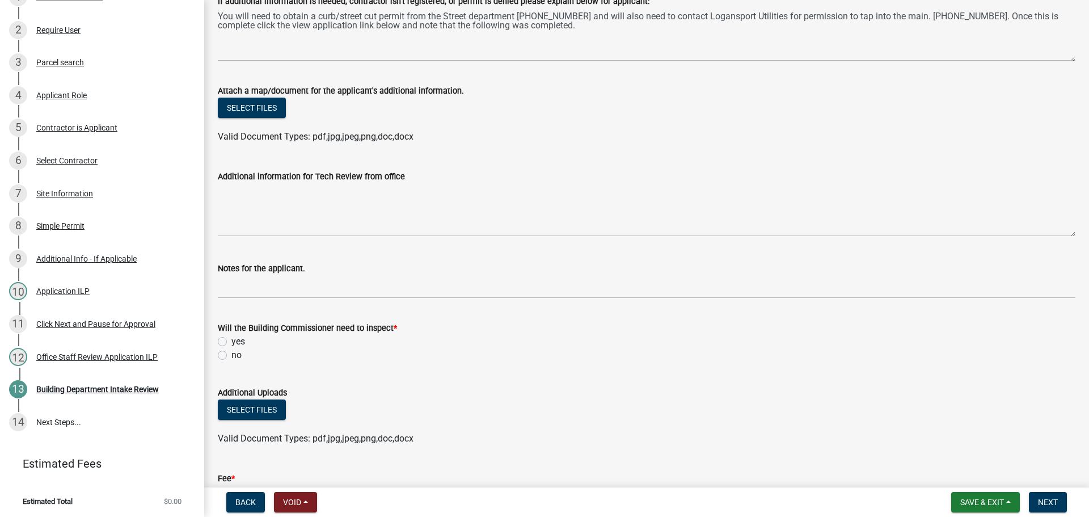
click at [231, 339] on label "yes" at bounding box center [238, 342] width 14 height 14
click at [231, 339] on input "yes" at bounding box center [234, 338] width 7 height 7
radio input "true"
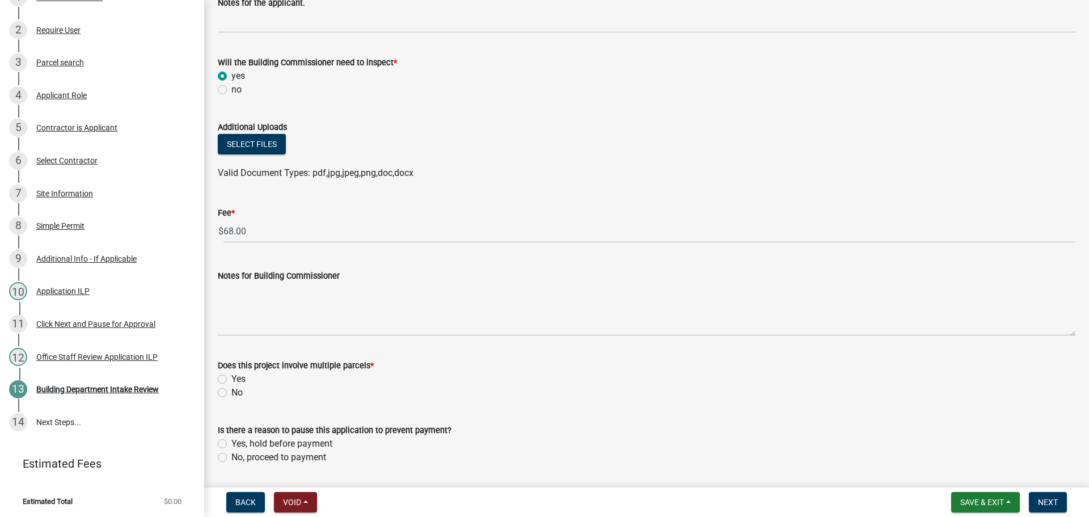
scroll to position [567, 0]
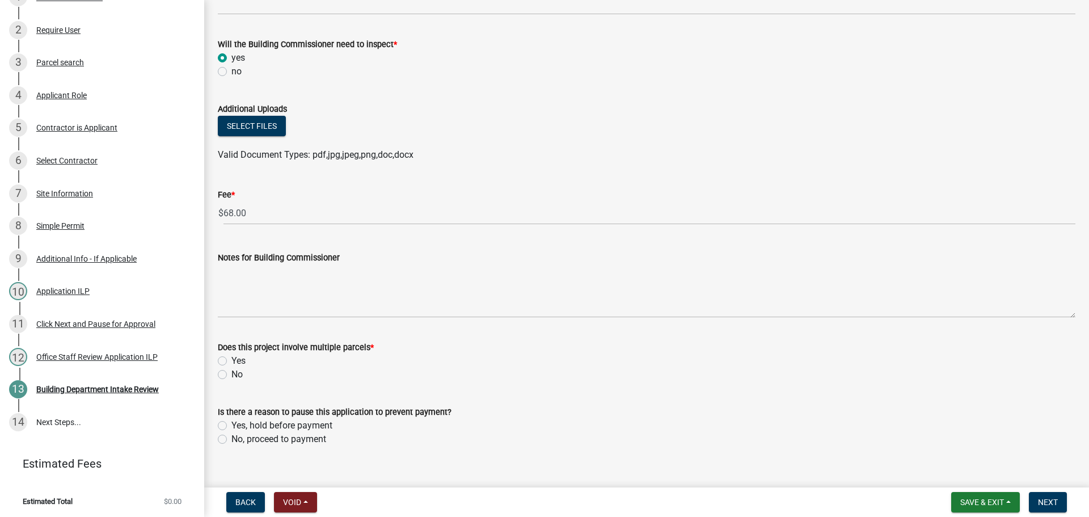
click at [223, 367] on div "Yes" at bounding box center [646, 361] width 857 height 14
click at [231, 375] on label "No" at bounding box center [236, 374] width 11 height 14
click at [231, 375] on input "No" at bounding box center [234, 370] width 7 height 7
radio input "true"
click at [231, 424] on label "Yes, hold before payment" at bounding box center [281, 426] width 101 height 14
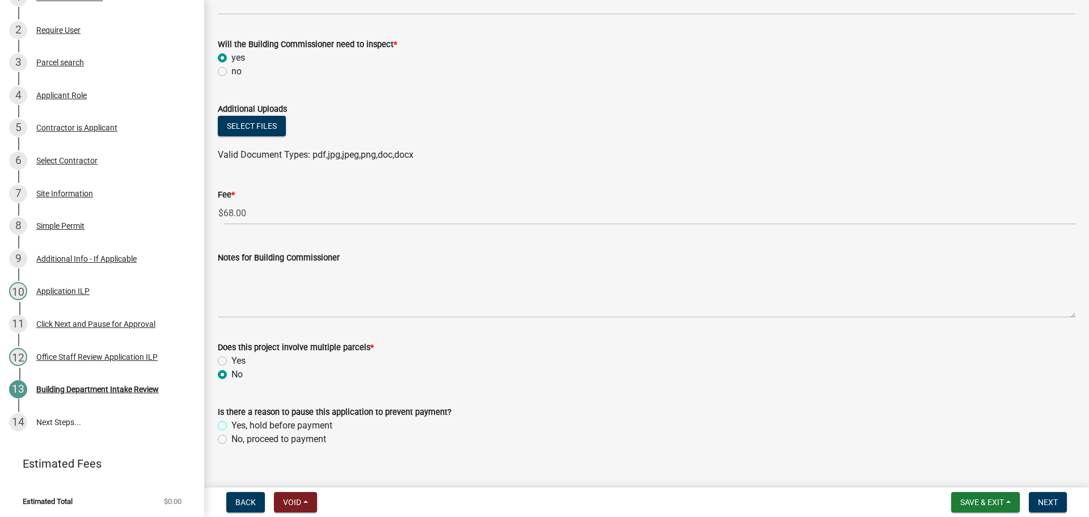
click at [231, 424] on input "Yes, hold before payment" at bounding box center [234, 422] width 7 height 7
radio input "true"
click at [260, 440] on label "No, proceed to payment" at bounding box center [278, 439] width 95 height 14
click at [239, 440] on input "No, proceed to payment" at bounding box center [234, 435] width 7 height 7
radio input "true"
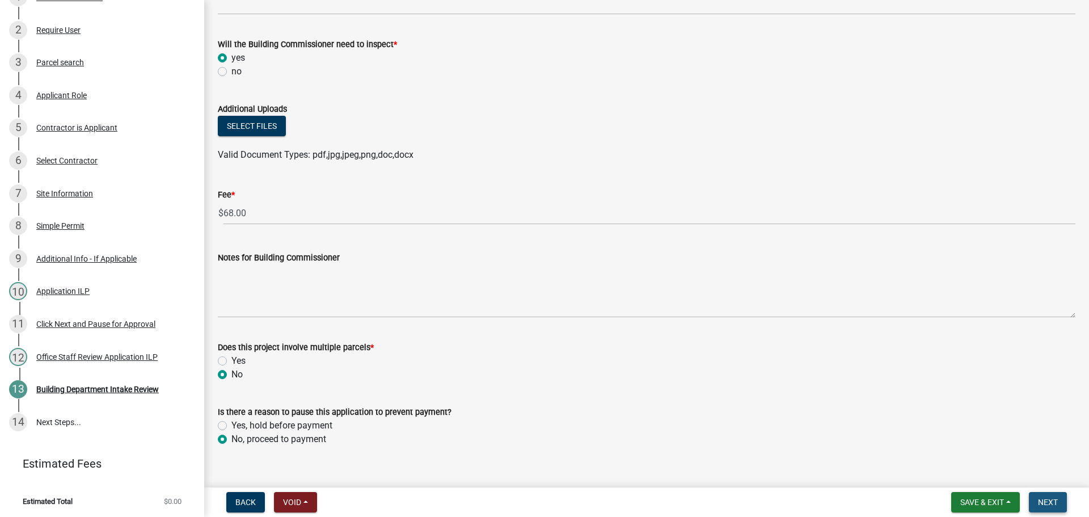
click at [1049, 495] on button "Next" at bounding box center [1048, 502] width 38 height 20
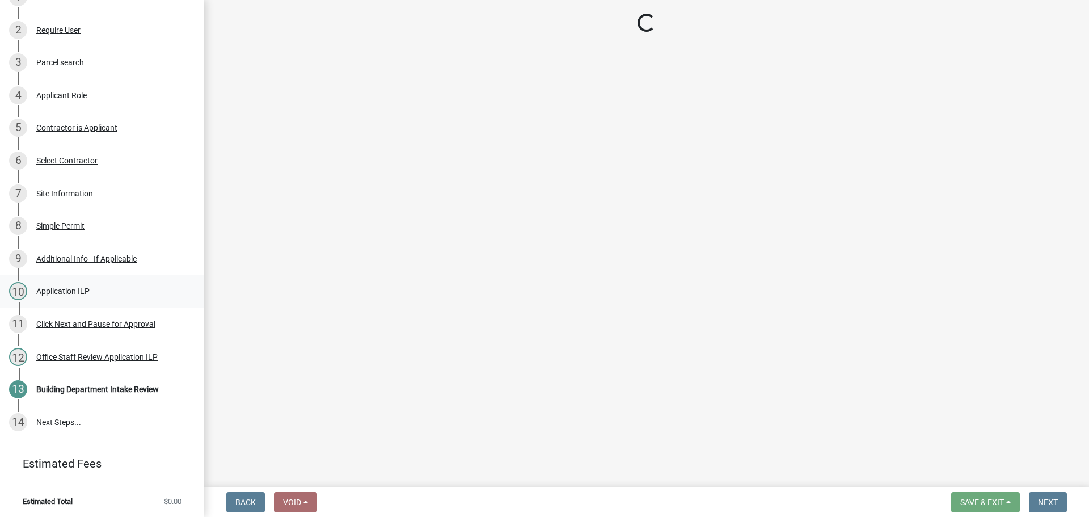
scroll to position [299, 0]
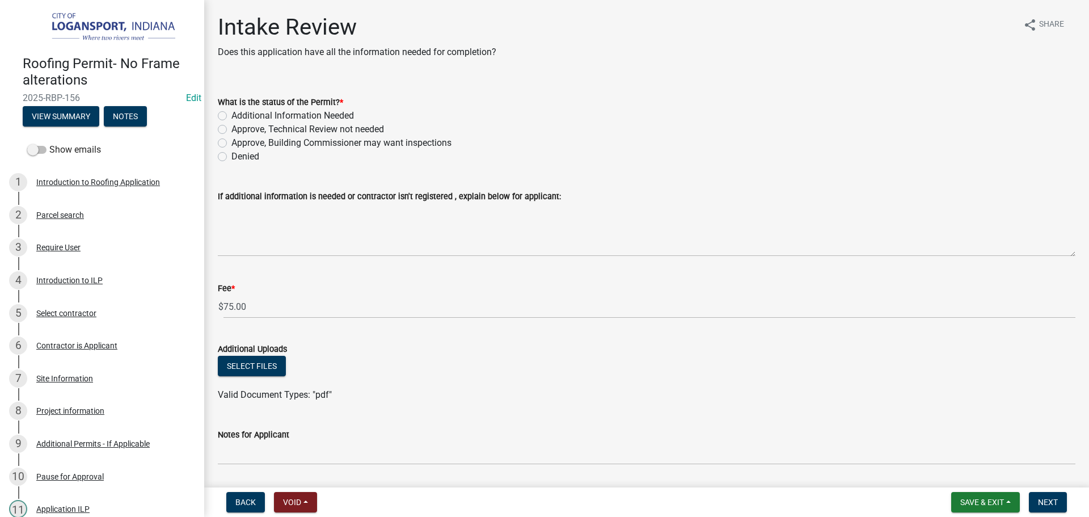
click at [231, 126] on label "Approve, Technical Review not needed" at bounding box center [307, 129] width 153 height 14
click at [231, 126] on input "Approve, Technical Review not needed" at bounding box center [234, 125] width 7 height 7
radio input "true"
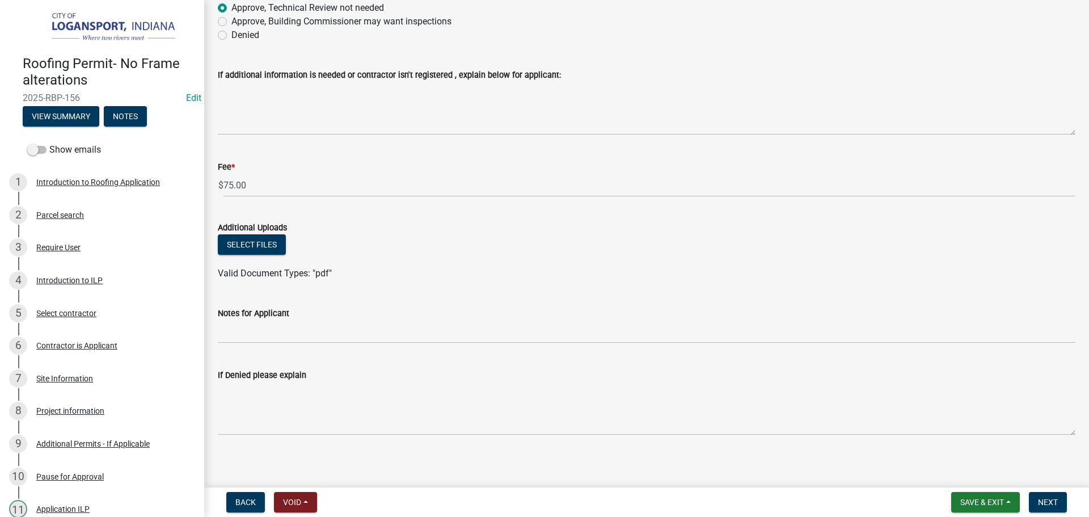
scroll to position [127, 0]
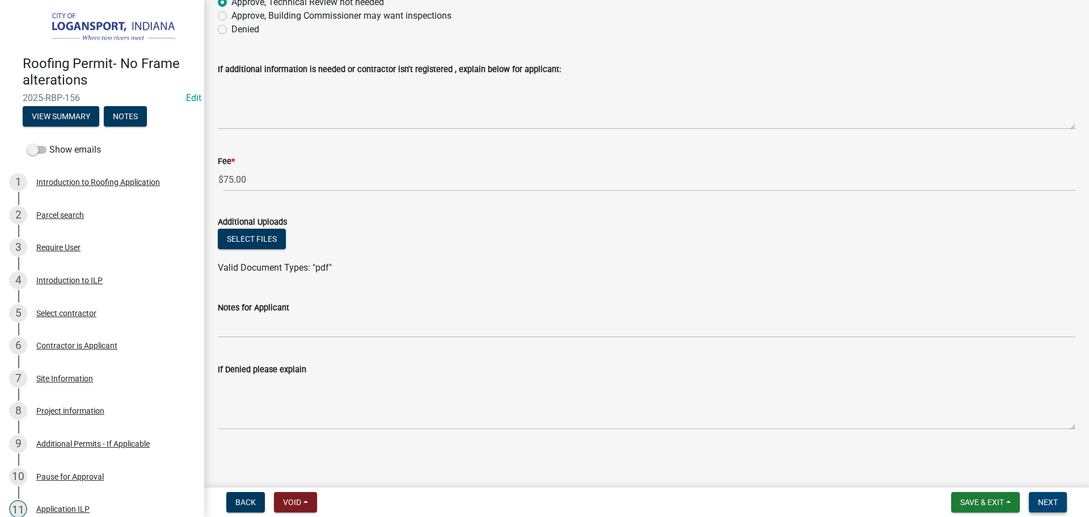
click at [1062, 497] on button "Next" at bounding box center [1048, 502] width 38 height 20
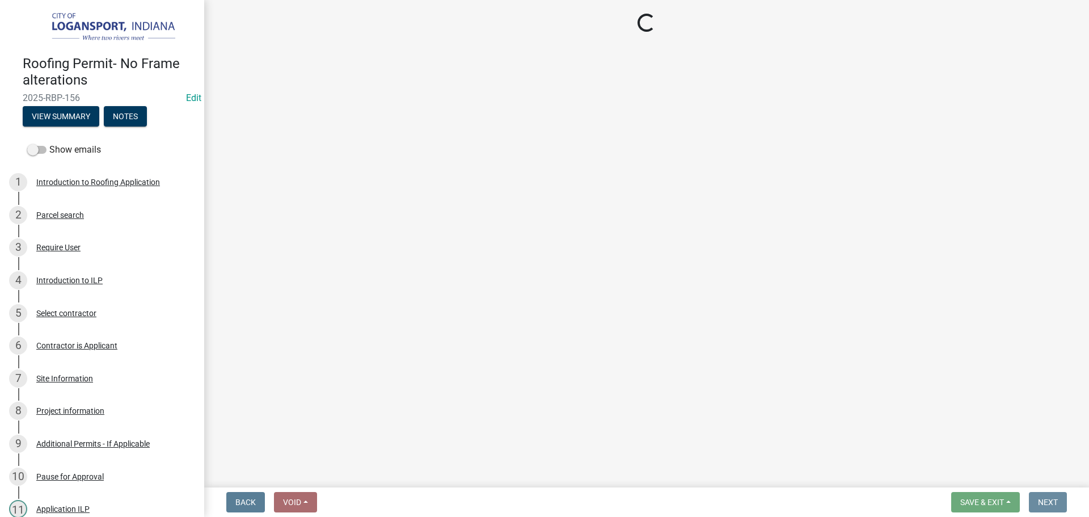
scroll to position [0, 0]
select select "3: 3"
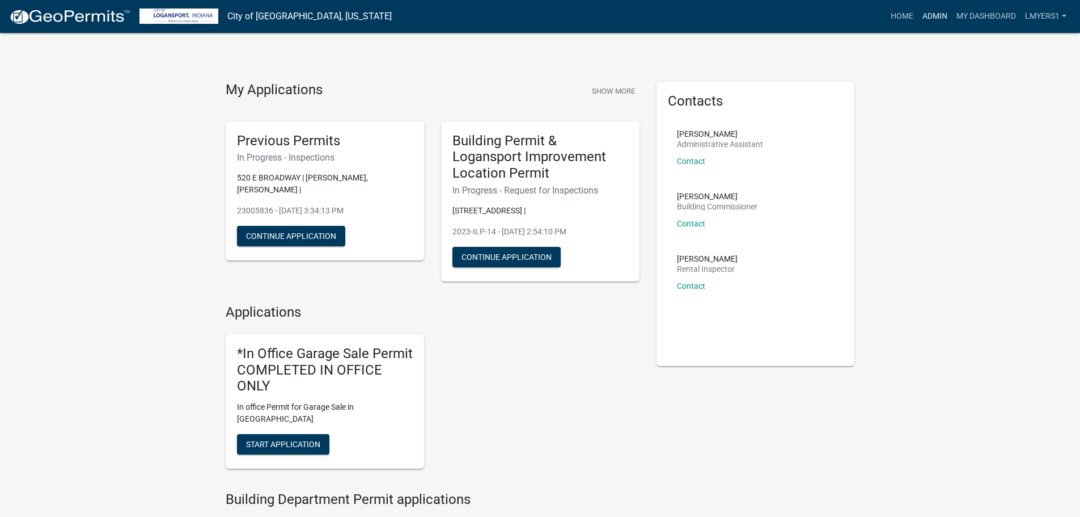
click at [940, 16] on link "Admin" at bounding box center [935, 17] width 34 height 22
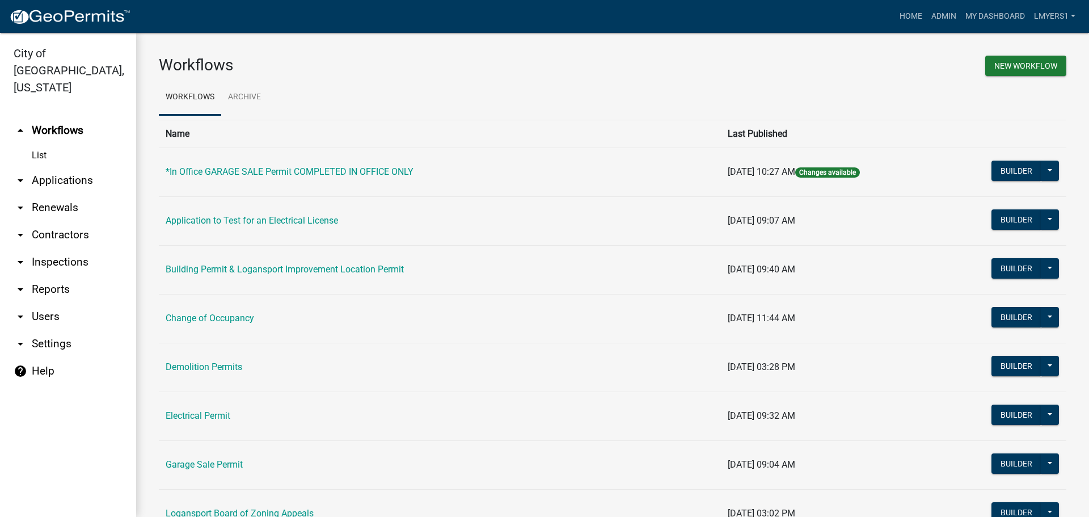
click at [79, 167] on link "arrow_drop_down Applications" at bounding box center [68, 180] width 136 height 27
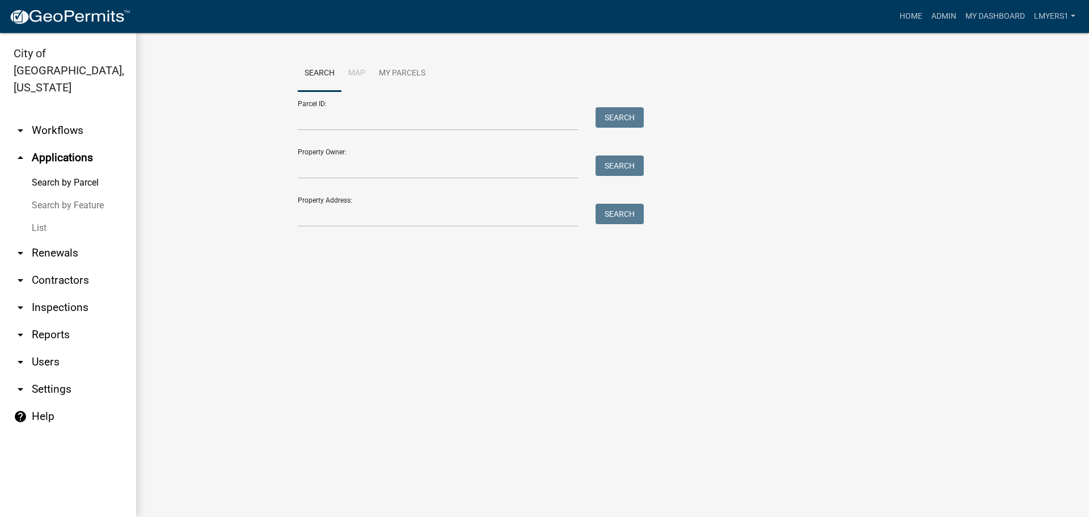
click at [44, 217] on link "List" at bounding box center [68, 228] width 136 height 23
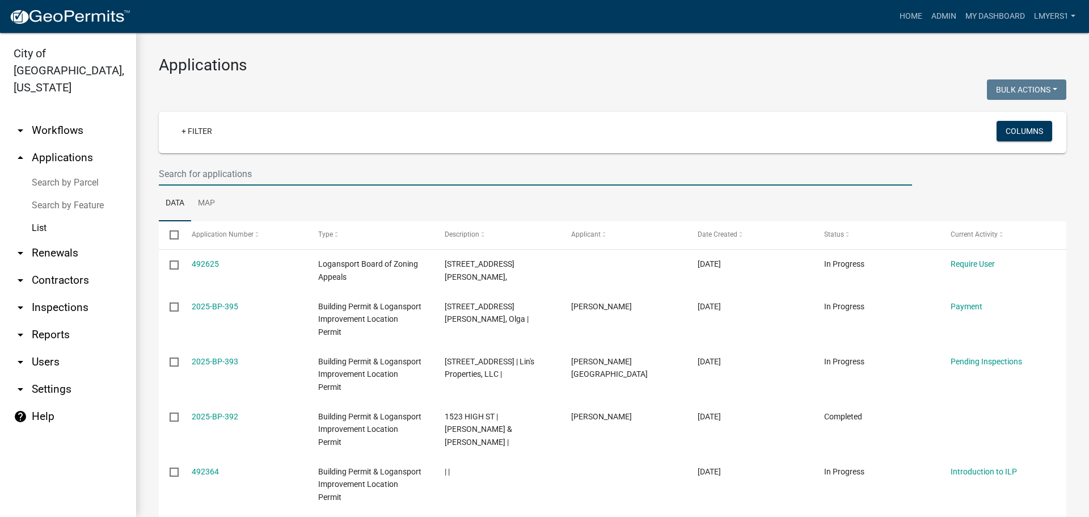
click at [212, 170] on input "text" at bounding box center [535, 173] width 753 height 23
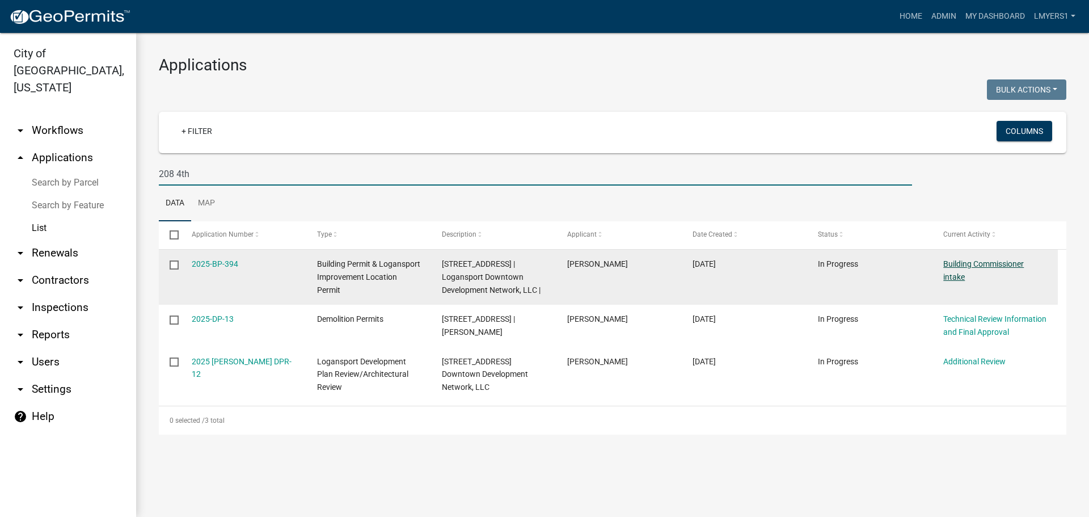
type input "208 4th"
click at [977, 263] on link "Building Commissioner intake" at bounding box center [983, 270] width 81 height 22
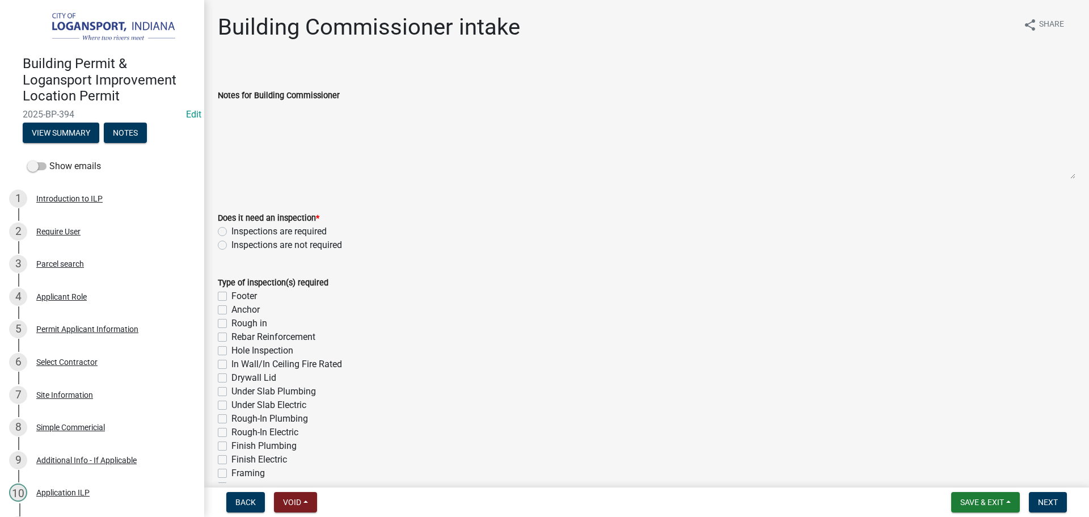
click at [231, 232] on label "Inspections are required" at bounding box center [278, 232] width 95 height 14
click at [231, 232] on input "Inspections are required" at bounding box center [234, 228] width 7 height 7
radio input "true"
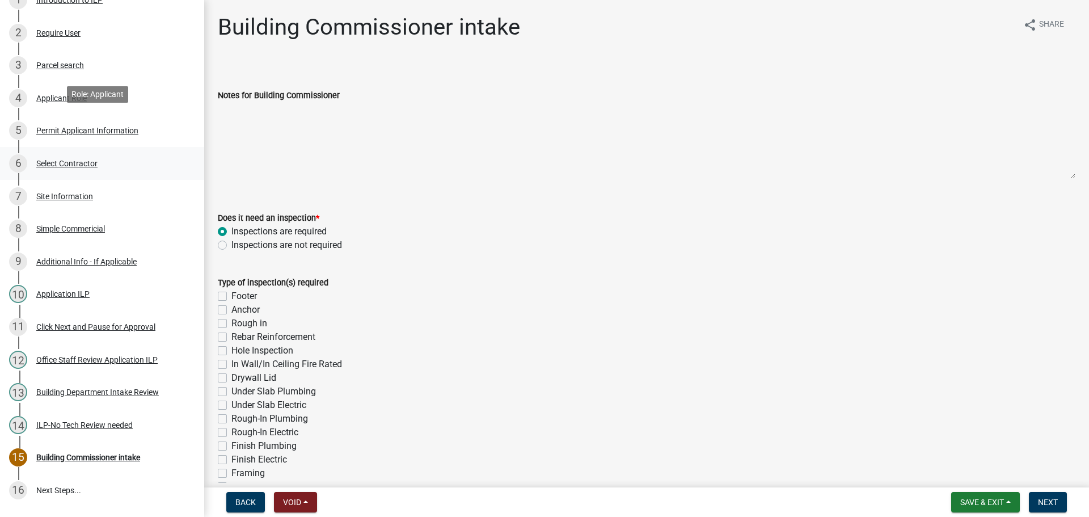
scroll to position [284, 0]
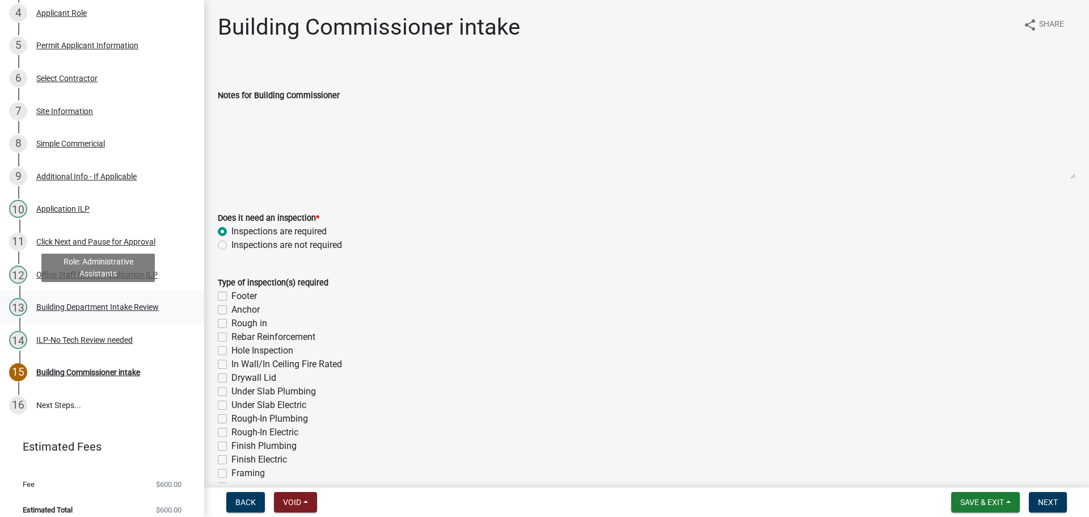
click at [71, 303] on div "Building Department Intake Review" at bounding box center [97, 307] width 122 height 8
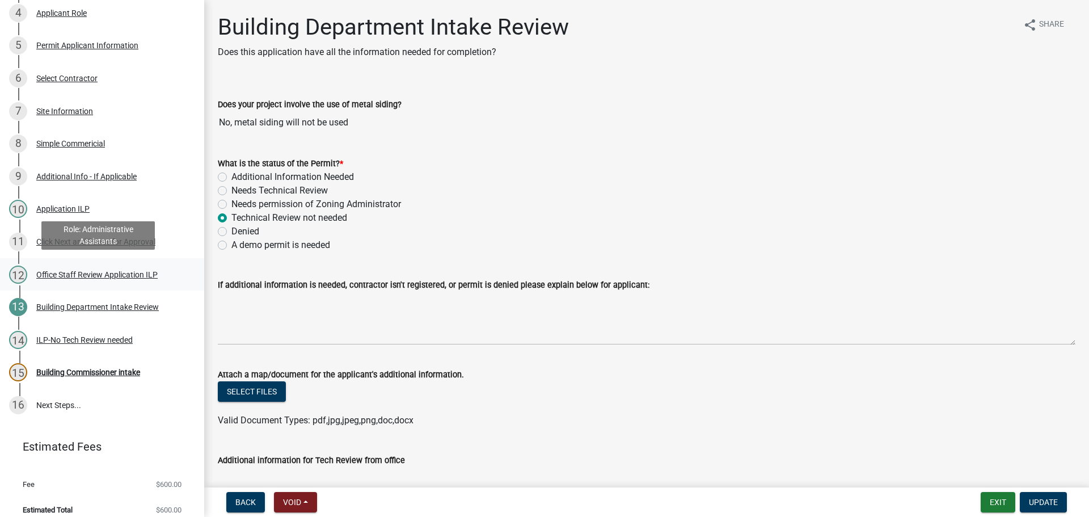
click at [79, 271] on div "Office Staff Review Application ILP" at bounding box center [96, 275] width 121 height 8
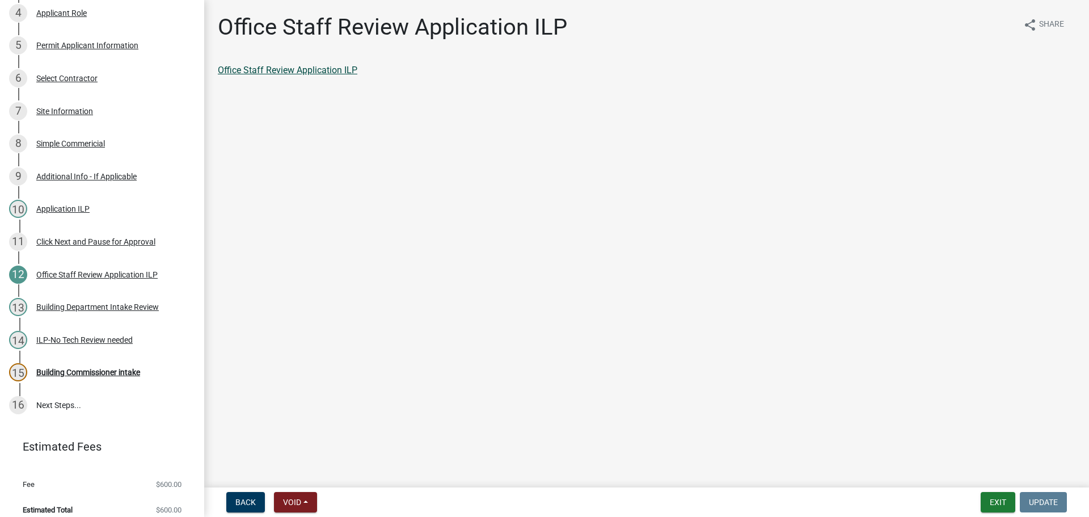
click at [267, 69] on link "Office Staff Review Application ILP" at bounding box center [288, 70] width 140 height 11
click at [102, 368] on div "Building Commissioner intake" at bounding box center [88, 372] width 104 height 8
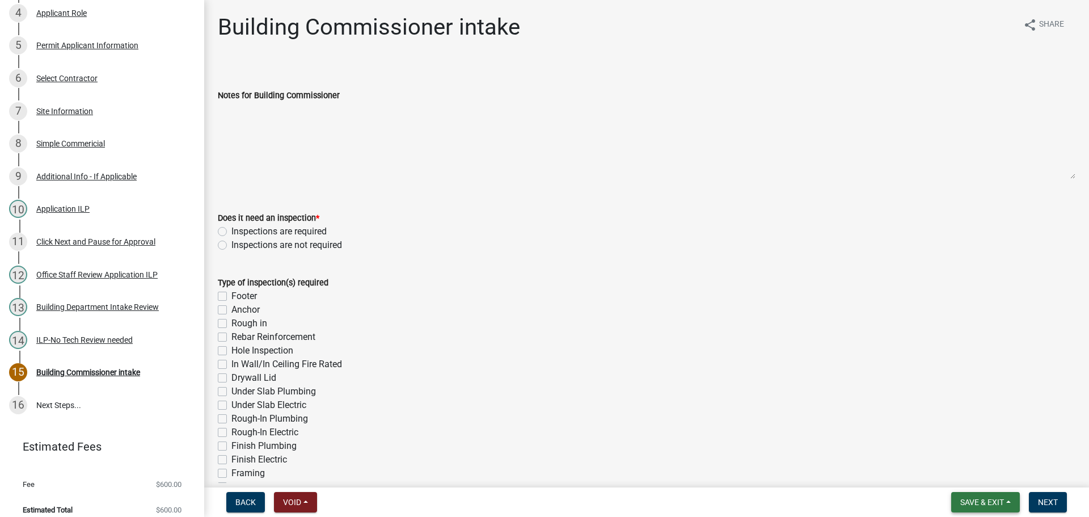
click at [1004, 501] on button "Save & Exit" at bounding box center [985, 502] width 69 height 20
click at [992, 478] on button "Save & Exit" at bounding box center [974, 472] width 91 height 27
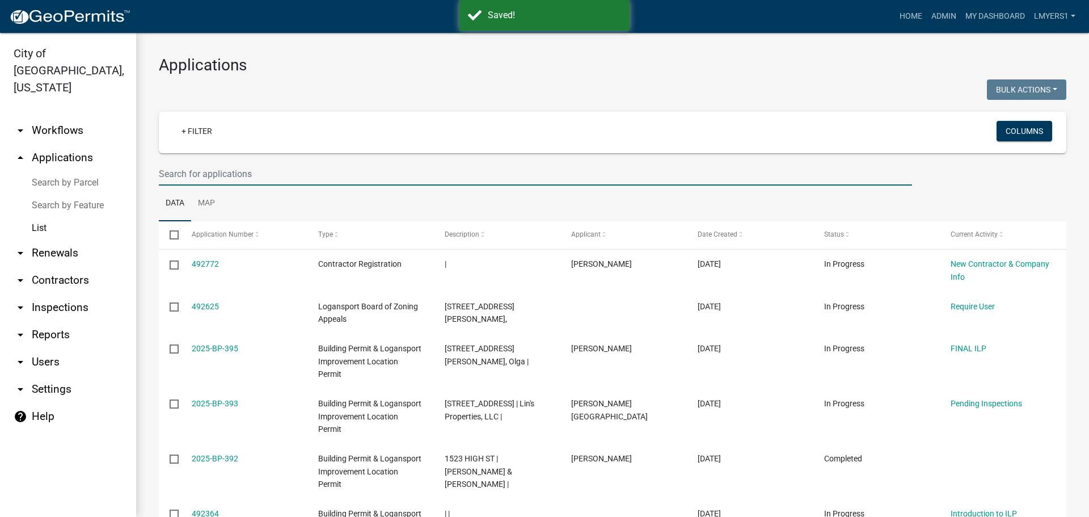
click at [418, 176] on input "text" at bounding box center [535, 173] width 753 height 23
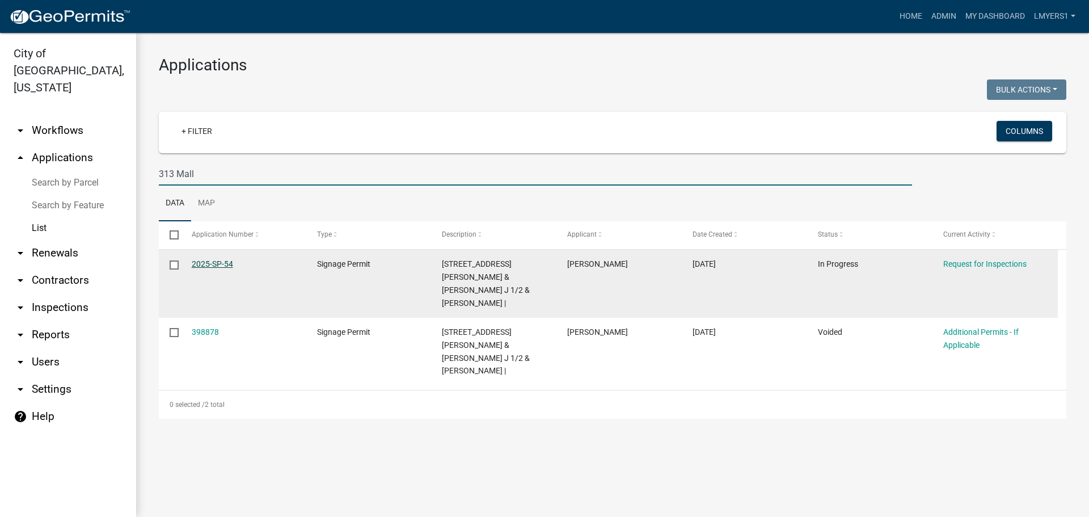
type input "313 Mall"
click at [227, 264] on link "2025-SP-54" at bounding box center [212, 263] width 41 height 9
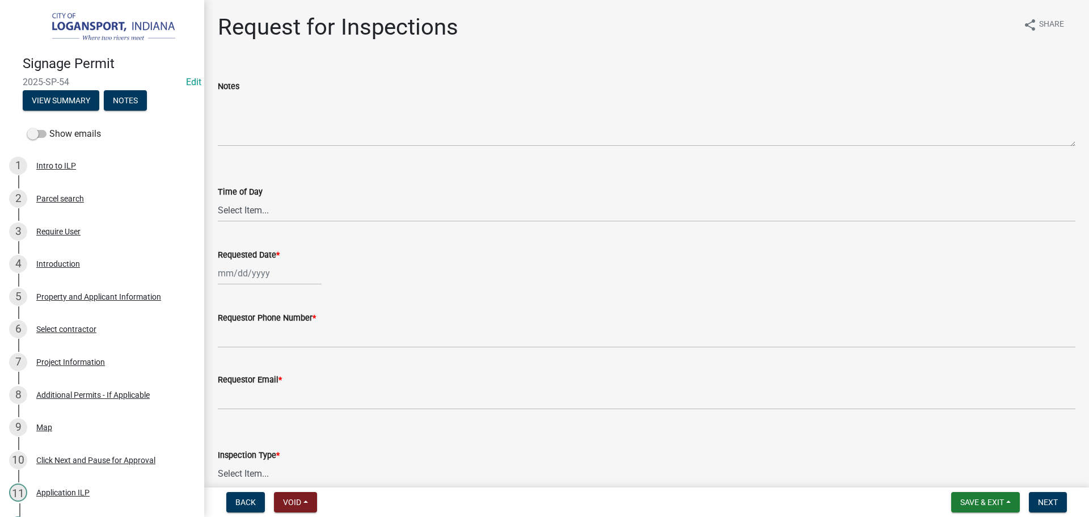
click at [38, 124] on div "Show emails" at bounding box center [102, 133] width 204 height 23
click at [40, 133] on span at bounding box center [36, 134] width 19 height 8
click at [49, 127] on input "Show emails" at bounding box center [49, 127] width 0 height 0
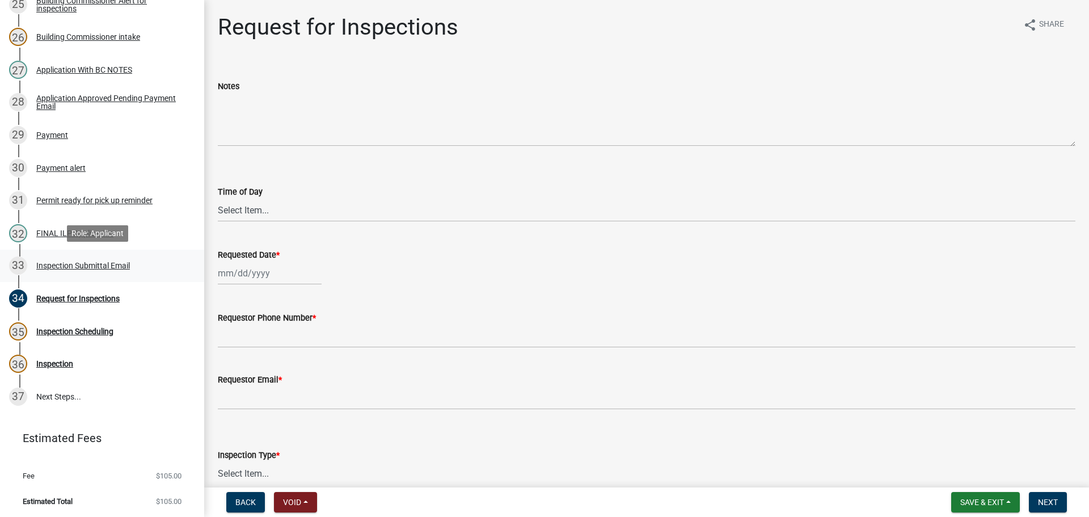
scroll to position [889, 0]
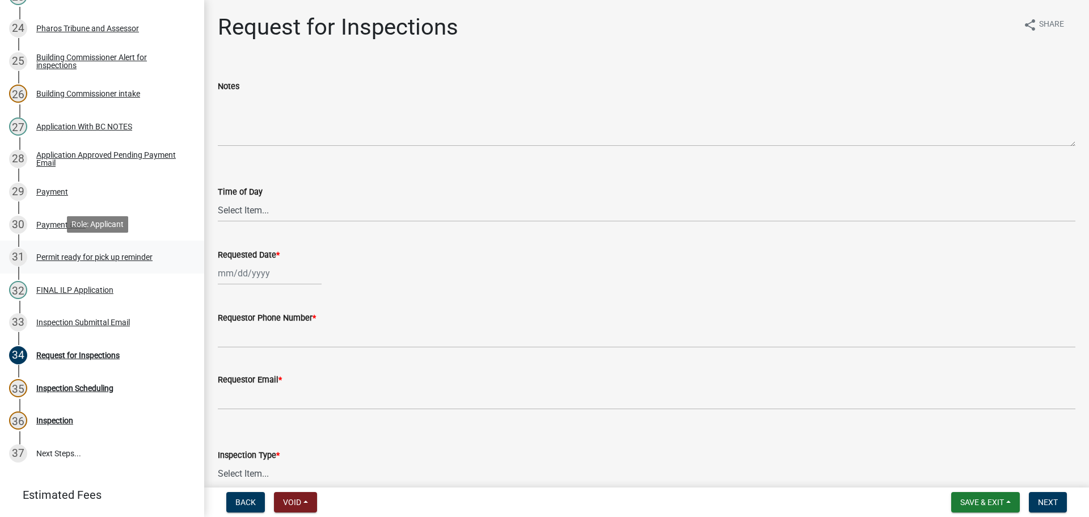
click at [70, 257] on div "Permit ready for pick up reminder" at bounding box center [94, 257] width 116 height 8
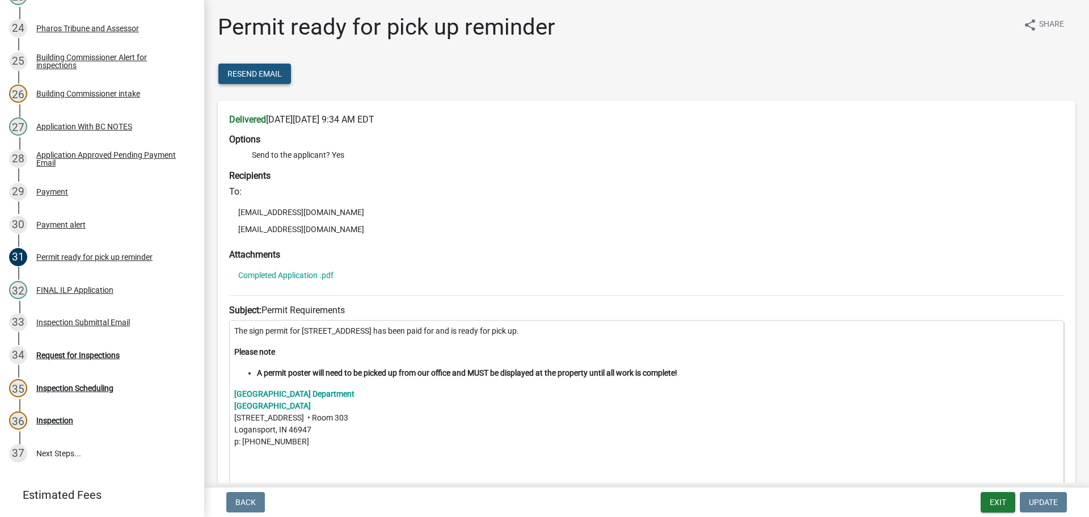
click at [243, 65] on button "Resend Email" at bounding box center [254, 74] width 73 height 20
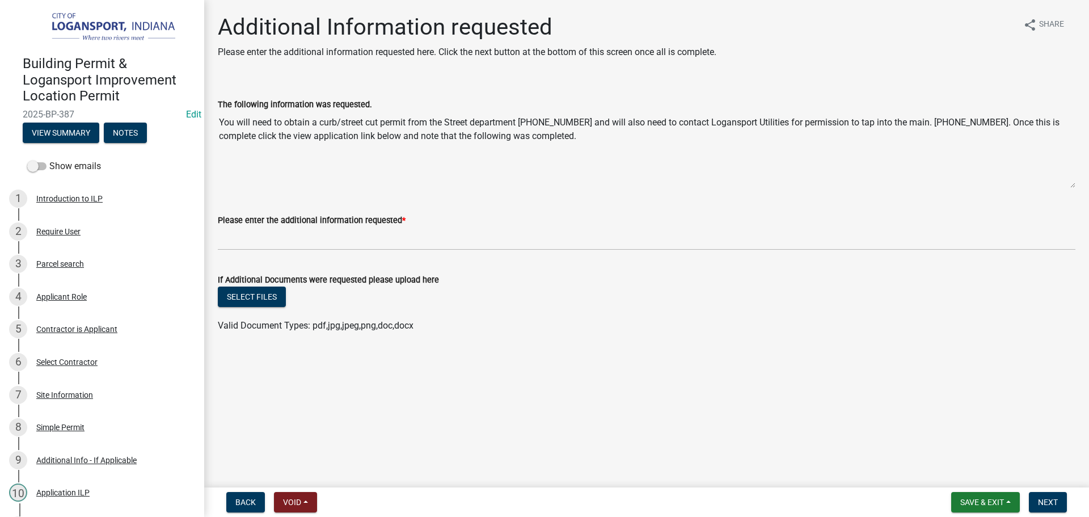
scroll to position [299, 0]
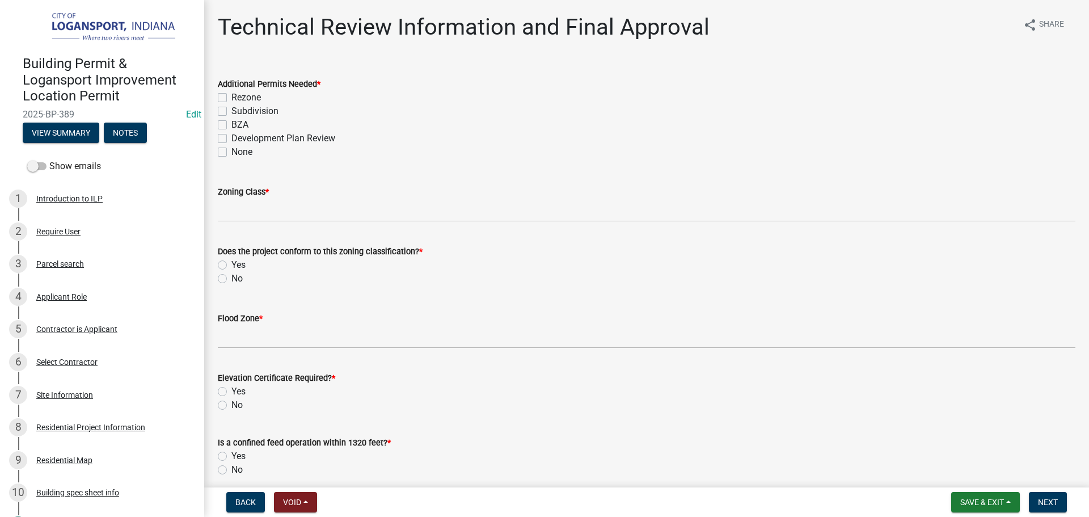
click at [975, 490] on nav "Back Void Withdraw Lock Expire Void Save & Exit Save Save & Exit Next" at bounding box center [646, 501] width 885 height 29
click at [980, 508] on button "Save & Exit" at bounding box center [985, 502] width 69 height 20
click at [960, 464] on button "Save & Exit" at bounding box center [974, 472] width 91 height 27
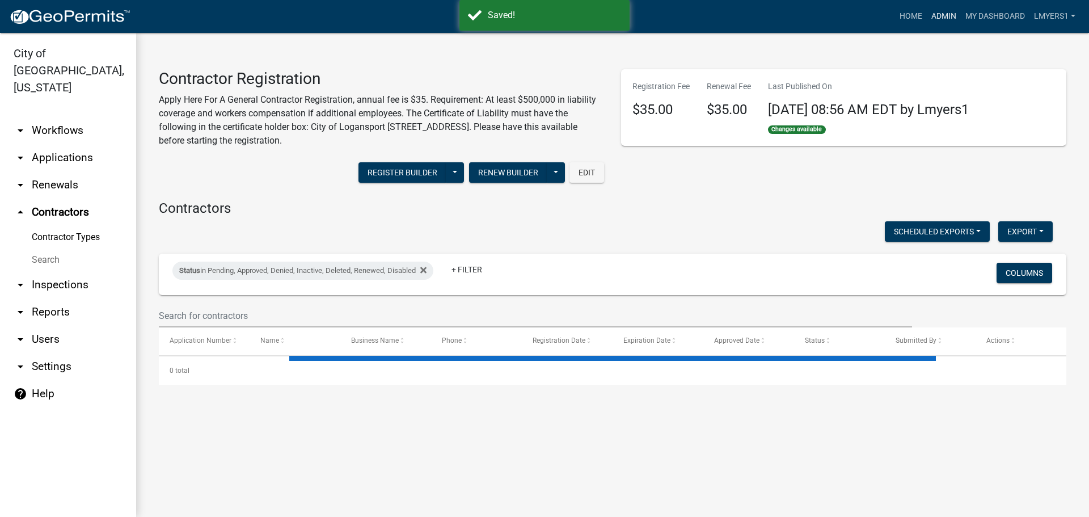
click at [936, 15] on link "Admin" at bounding box center [944, 17] width 34 height 22
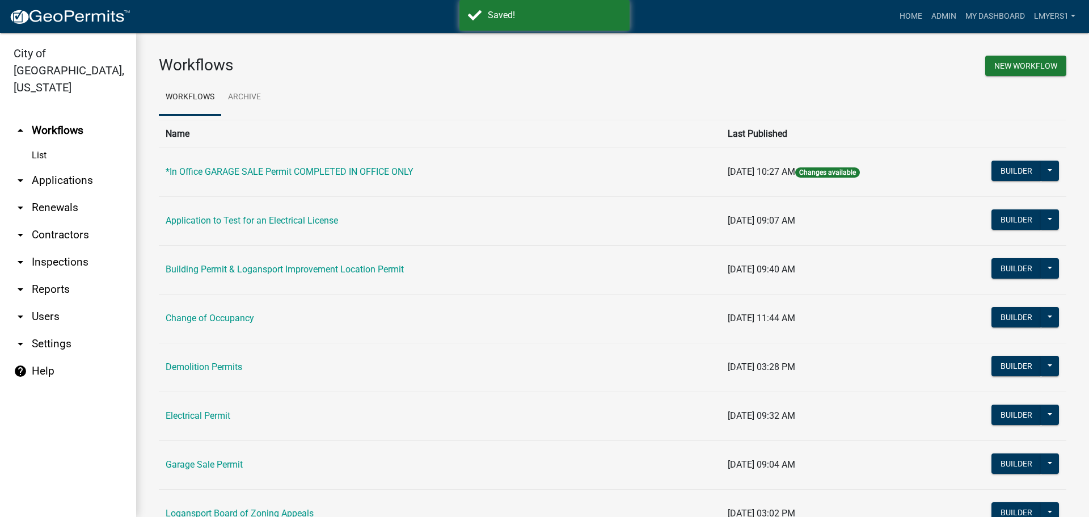
click at [52, 167] on link "arrow_drop_down Applications" at bounding box center [68, 180] width 136 height 27
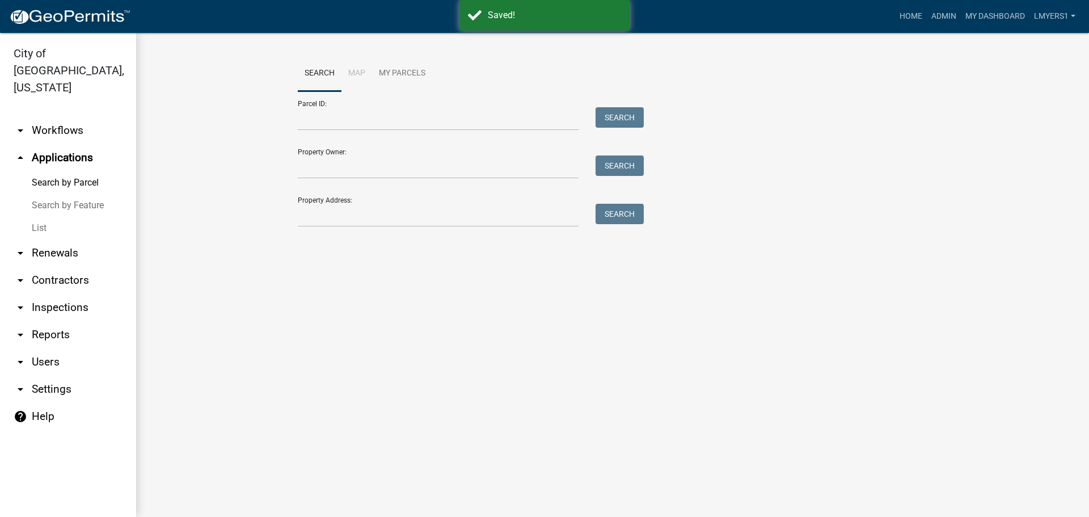
click at [38, 217] on link "List" at bounding box center [68, 228] width 136 height 23
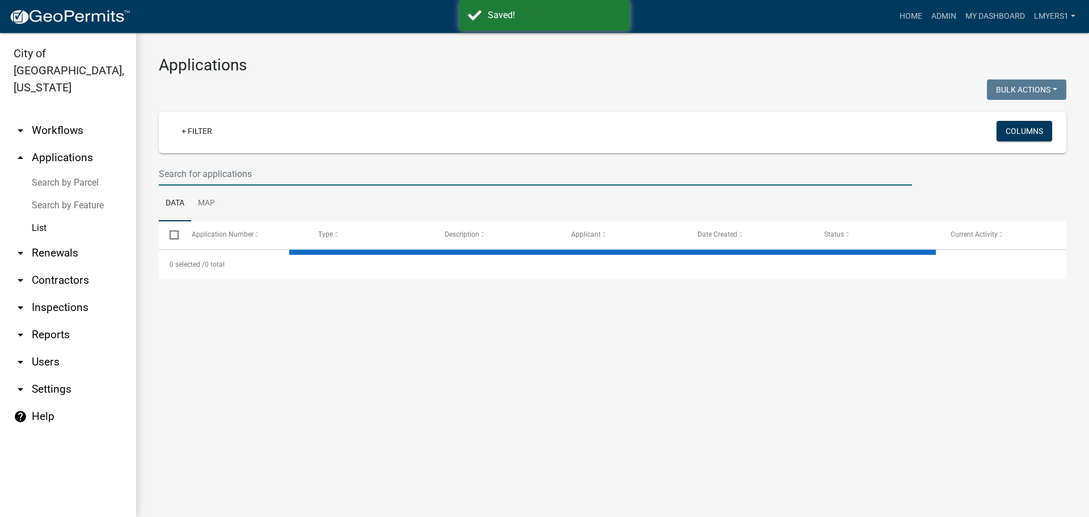
click at [209, 175] on input "text" at bounding box center [535, 173] width 753 height 23
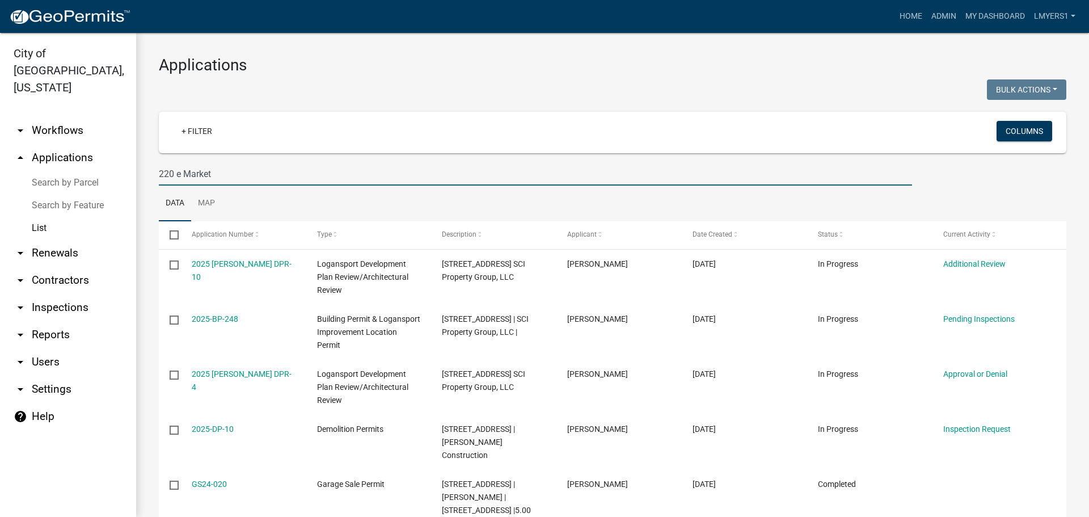
click at [214, 167] on input "220 e Market" at bounding box center [535, 173] width 753 height 23
click at [215, 167] on input "220 e Market" at bounding box center [535, 173] width 753 height 23
click at [216, 167] on input "220 e Market" at bounding box center [535, 173] width 753 height 23
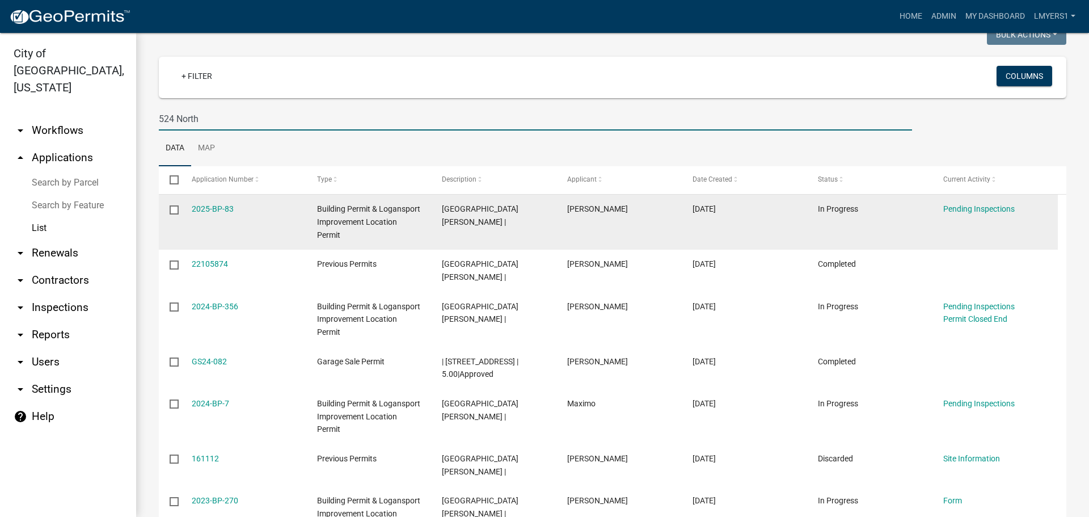
scroll to position [57, 0]
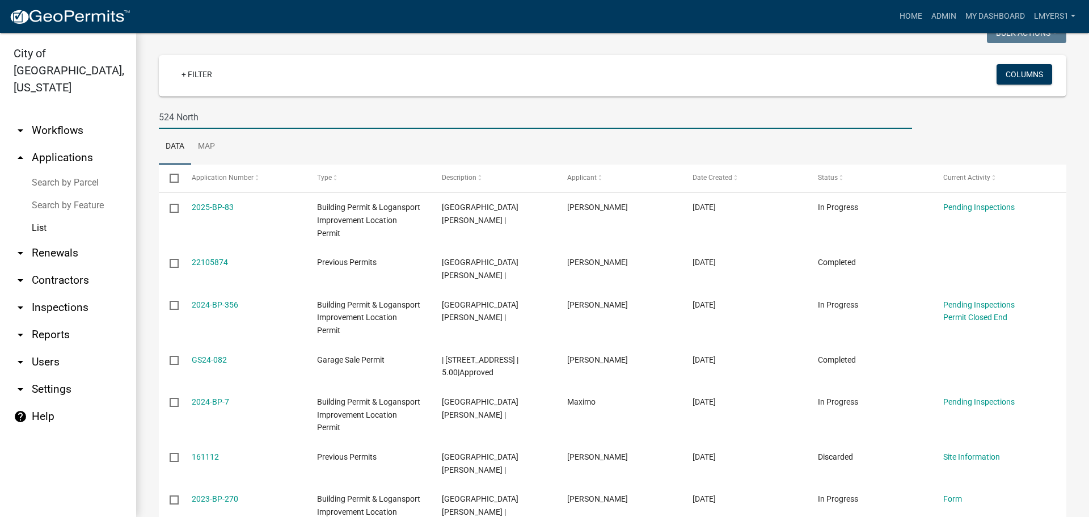
type input "524 North"
click at [45, 267] on link "arrow_drop_down Contractors" at bounding box center [68, 280] width 136 height 27
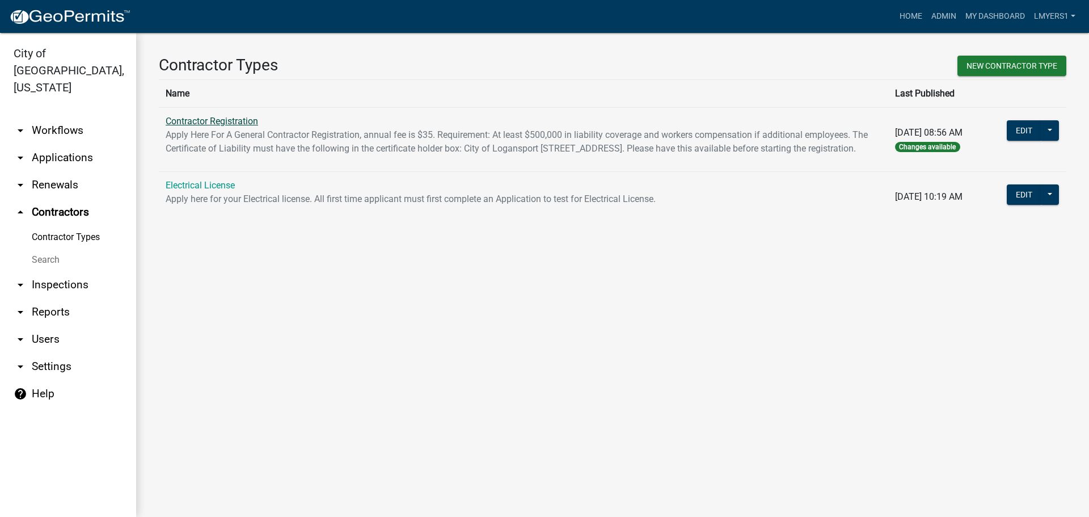
click at [242, 122] on link "Contractor Registration" at bounding box center [212, 121] width 92 height 11
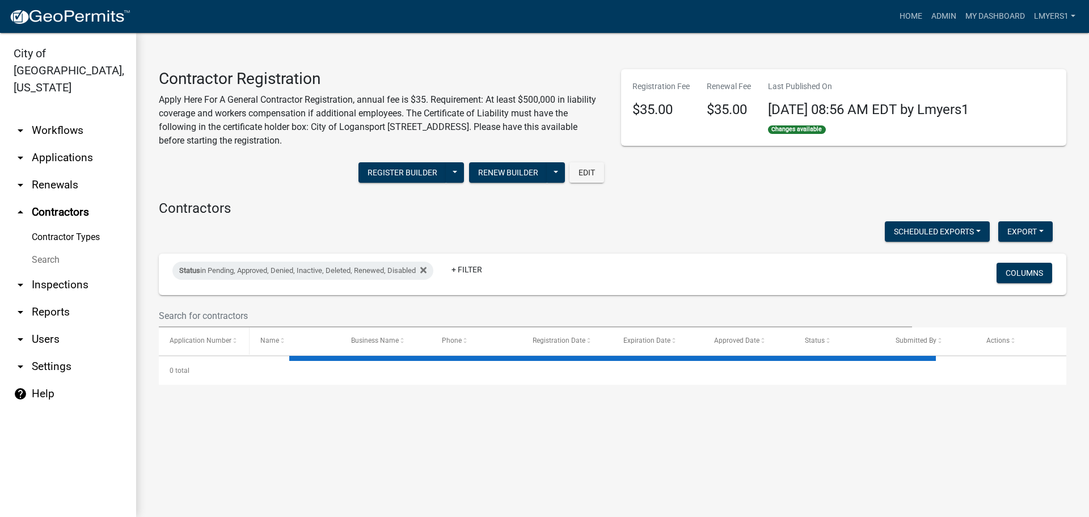
select select "2: 50"
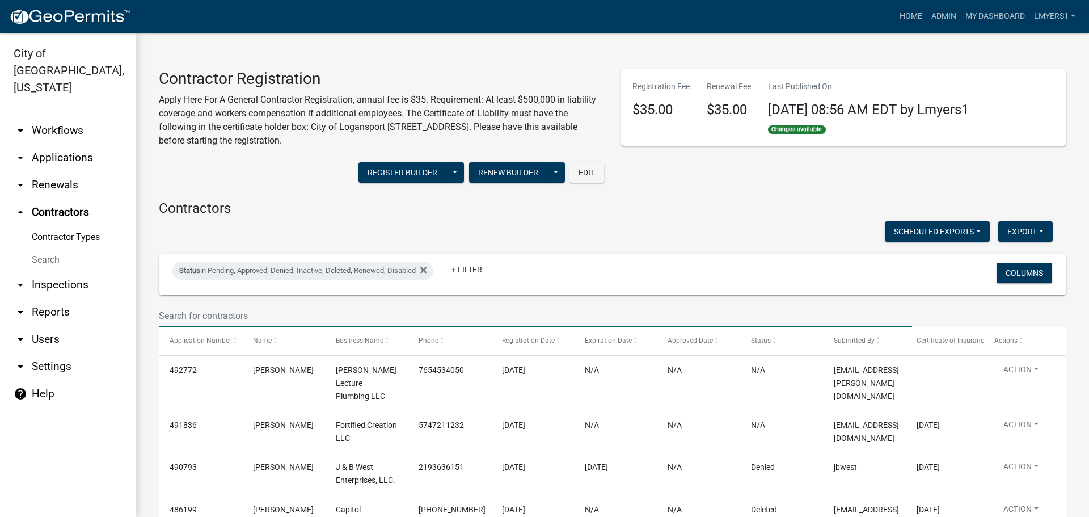
click at [184, 316] on input "text" at bounding box center [535, 315] width 753 height 23
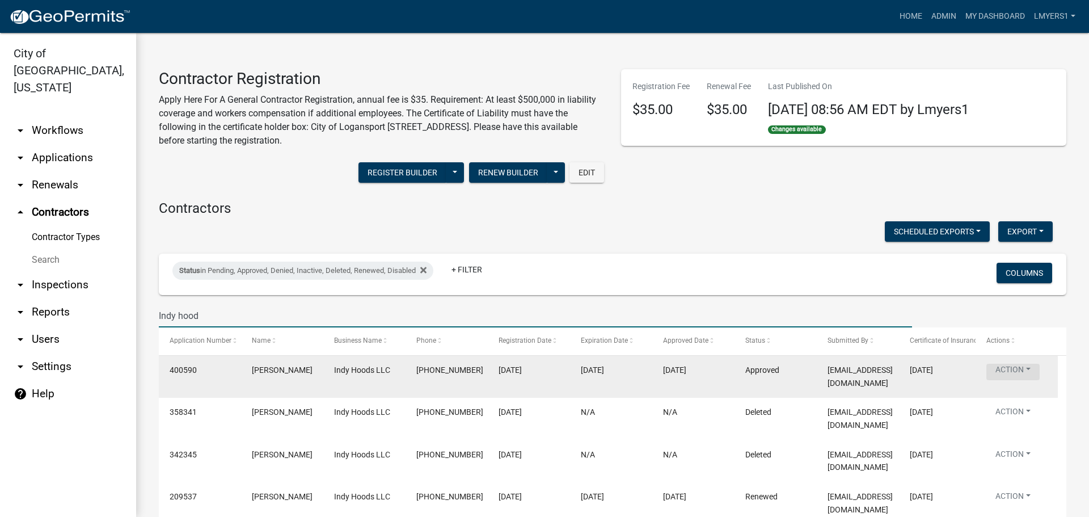
type input "Indy hood"
click at [1004, 365] on button "Action" at bounding box center [1012, 372] width 53 height 16
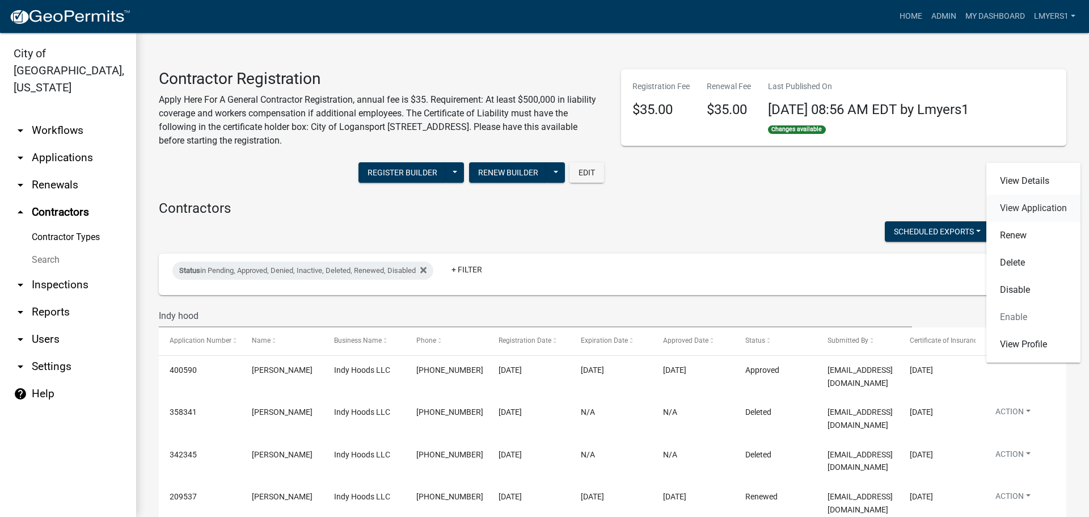
click at [1021, 202] on link "View Application" at bounding box center [1033, 208] width 94 height 27
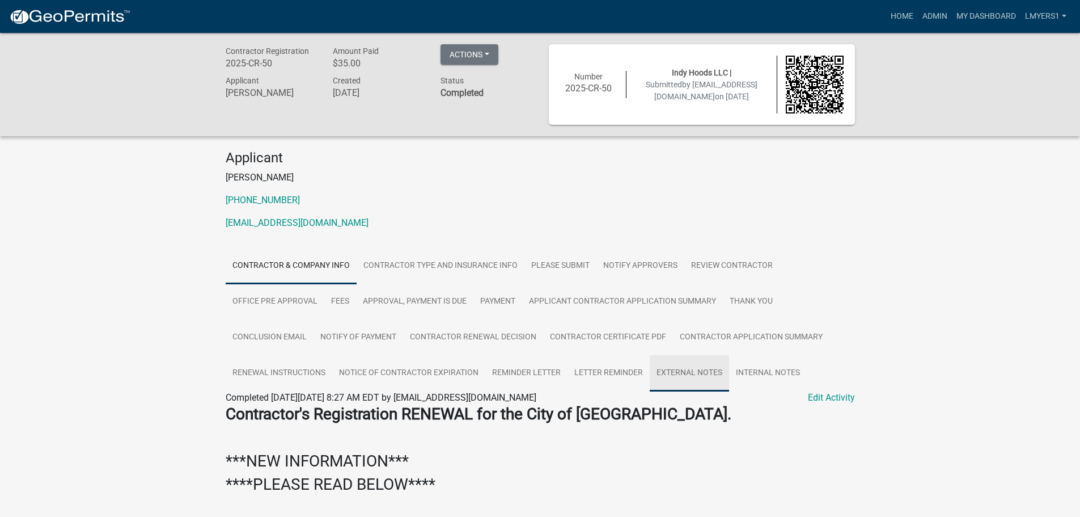
click at [699, 377] on link "External Notes" at bounding box center [689, 373] width 79 height 36
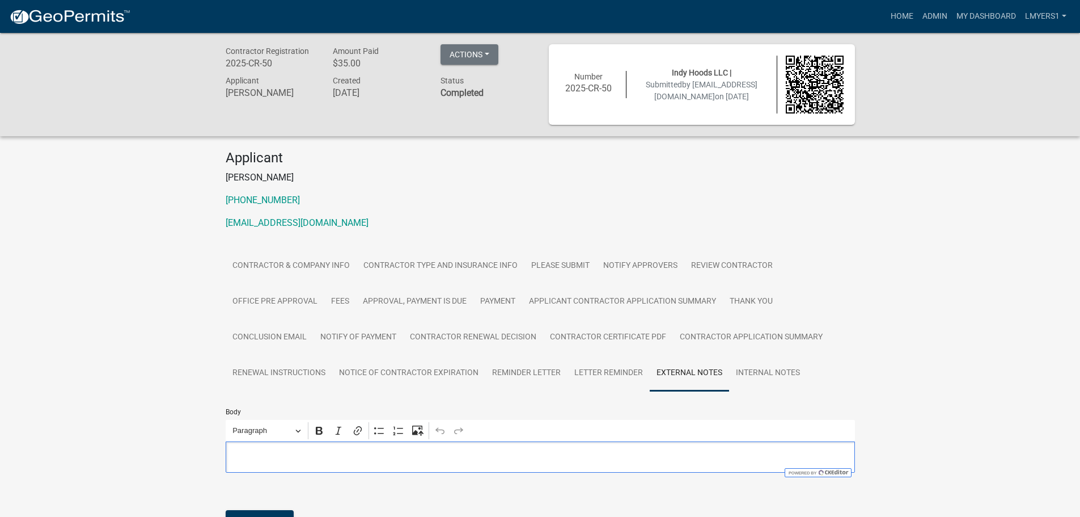
click at [395, 461] on p "Editor editing area: main. Press Alt+0 for help." at bounding box center [540, 457] width 618 height 14
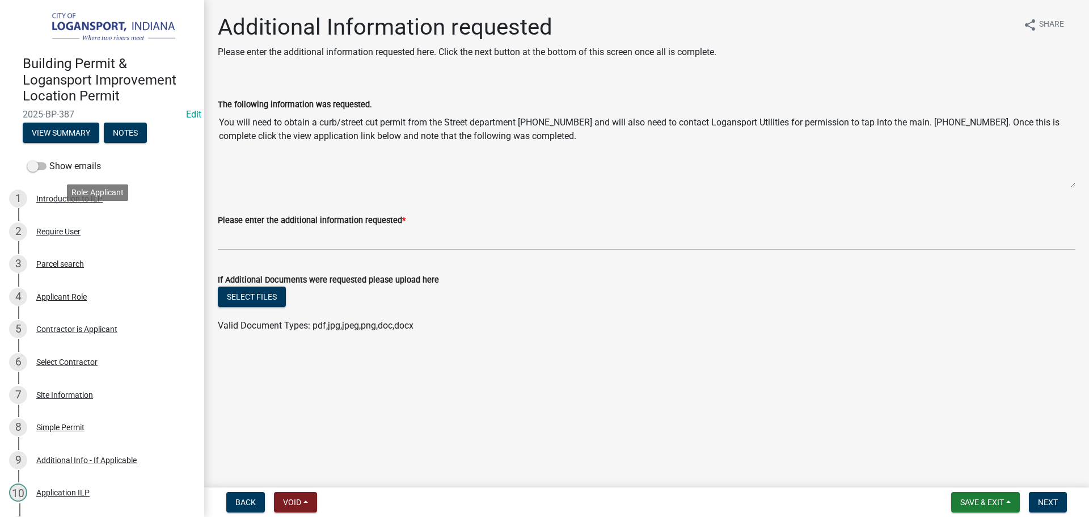
scroll to position [299, 0]
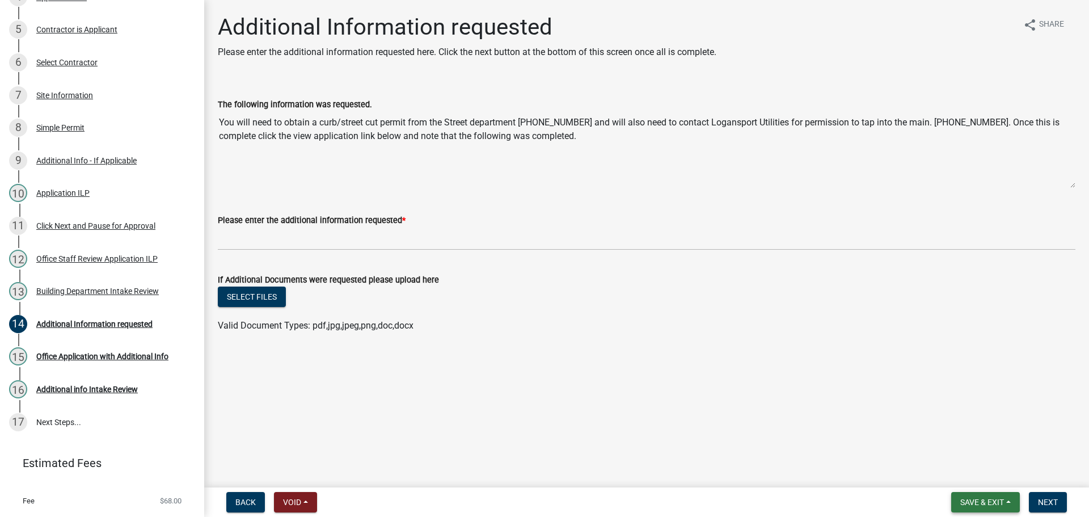
click at [987, 505] on span "Save & Exit" at bounding box center [982, 501] width 44 height 9
click at [945, 470] on button "Save & Exit" at bounding box center [974, 472] width 91 height 27
